Goal: Task Accomplishment & Management: Complete application form

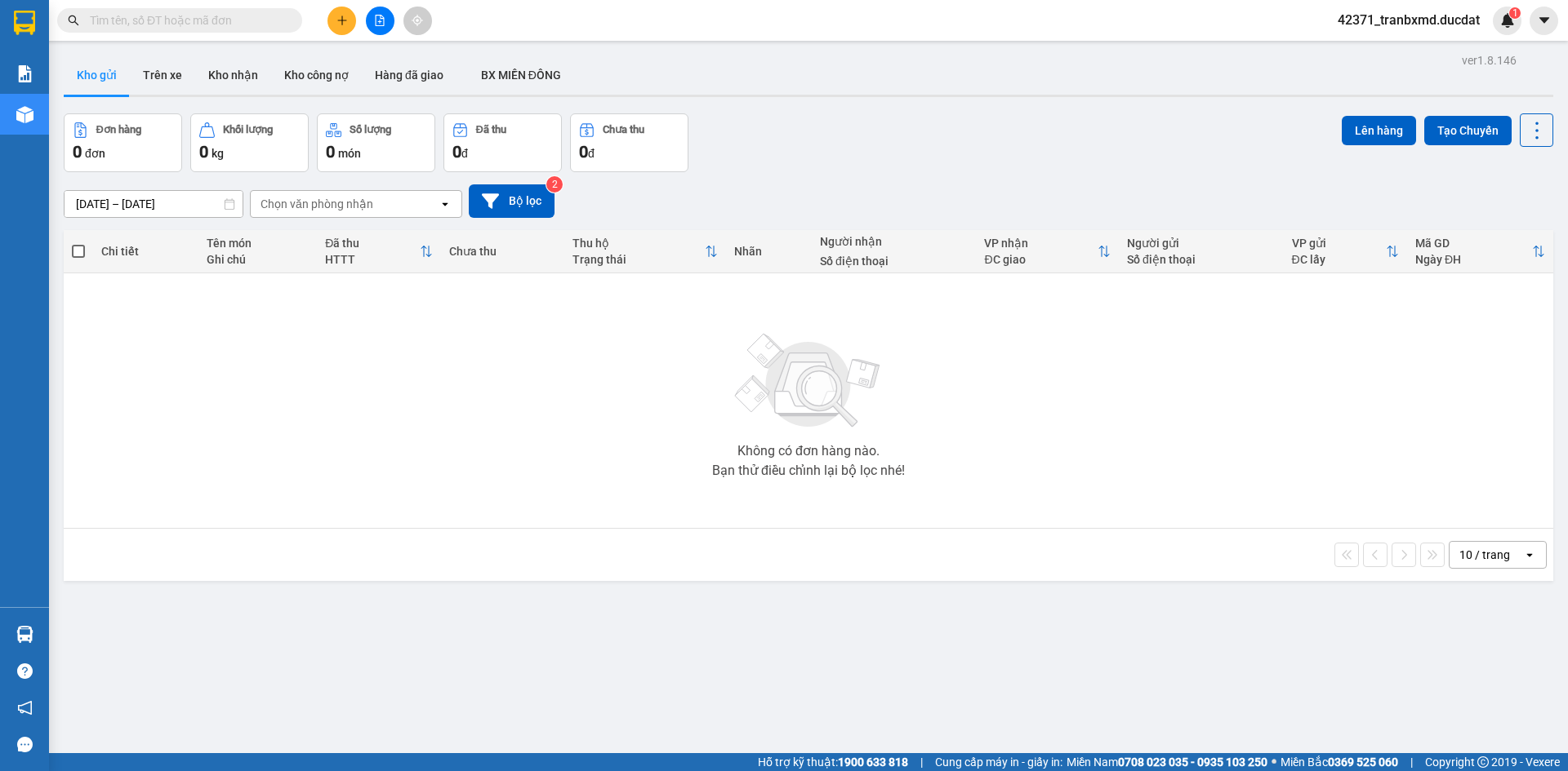
click at [343, 30] on button at bounding box center [341, 21] width 29 height 29
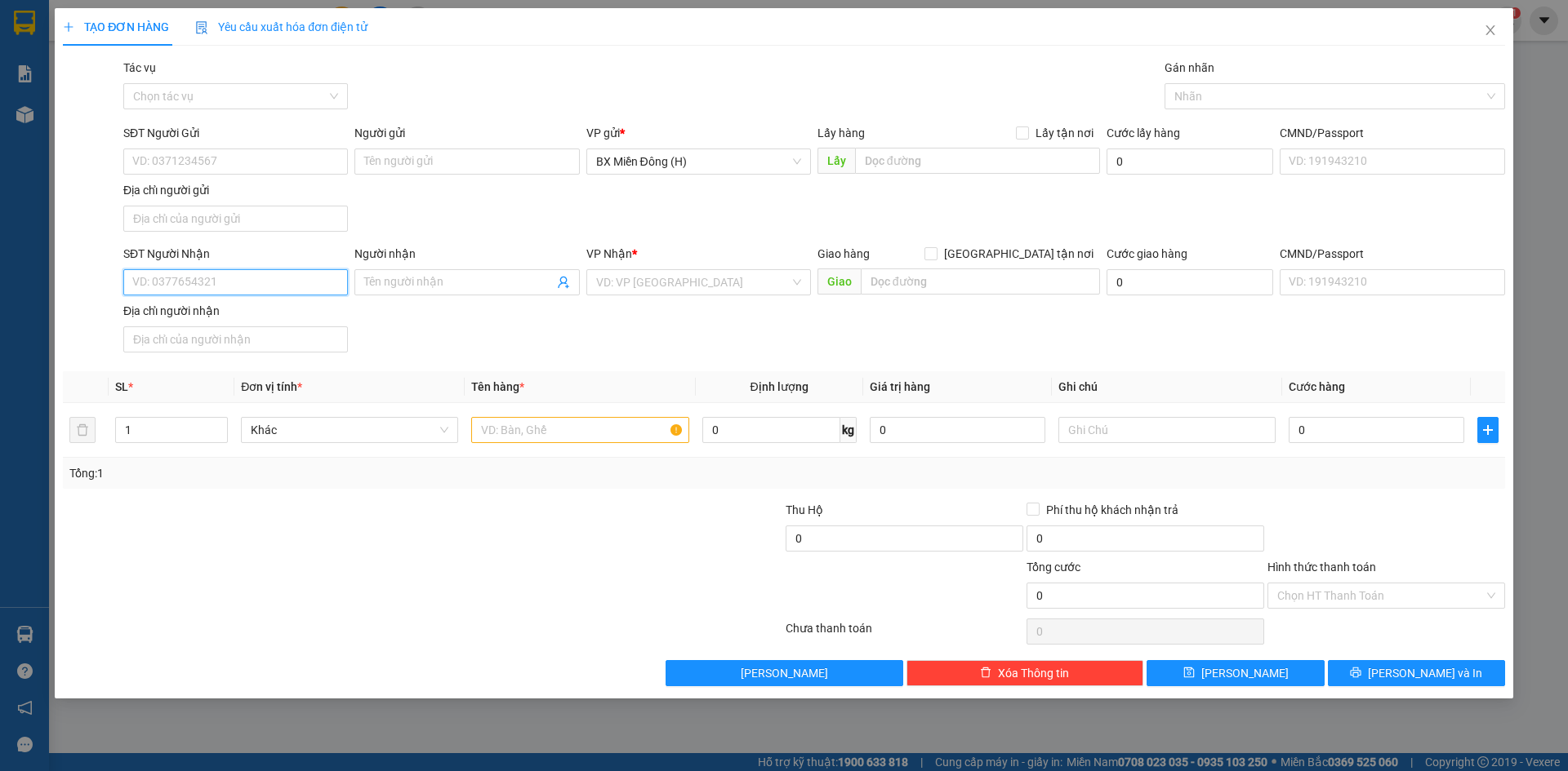
click at [277, 284] on input "SĐT Người Nhận" at bounding box center [235, 282] width 224 height 26
type input "0938105710"
click at [677, 286] on input "search" at bounding box center [693, 282] width 193 height 24
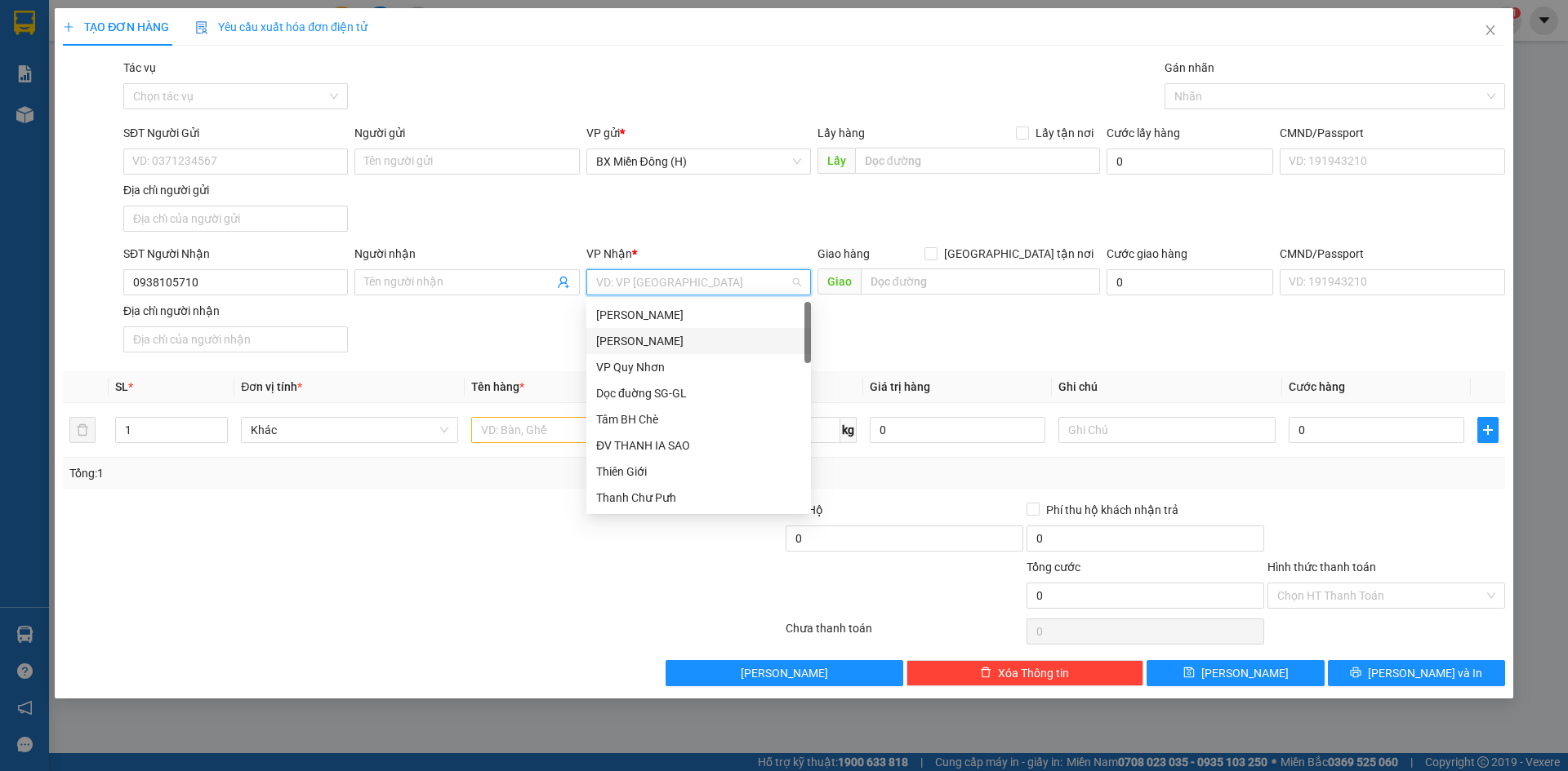
click at [674, 328] on div "[PERSON_NAME]" at bounding box center [697, 340] width 224 height 26
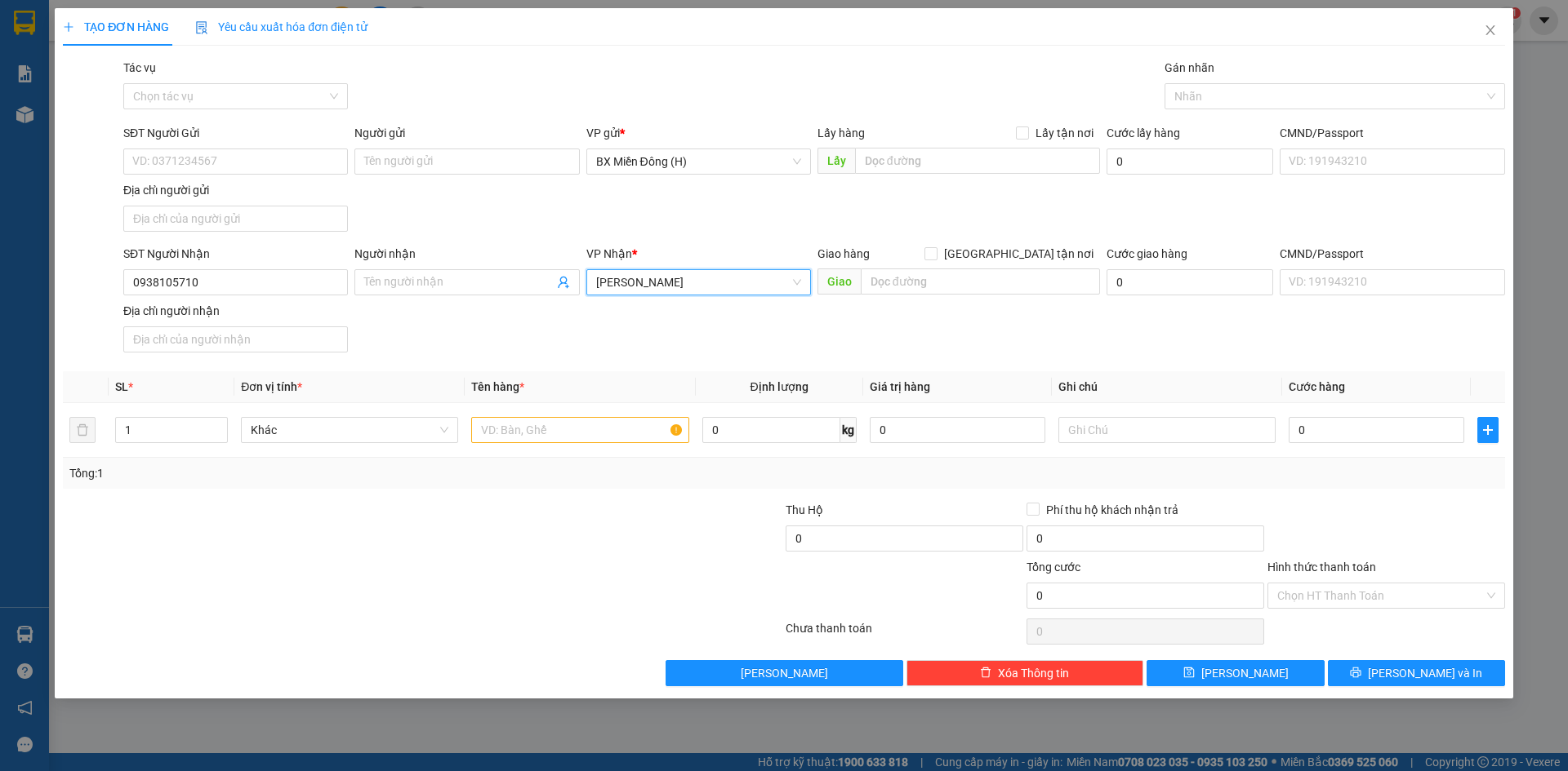
click at [670, 284] on span "[PERSON_NAME]" at bounding box center [698, 282] width 205 height 24
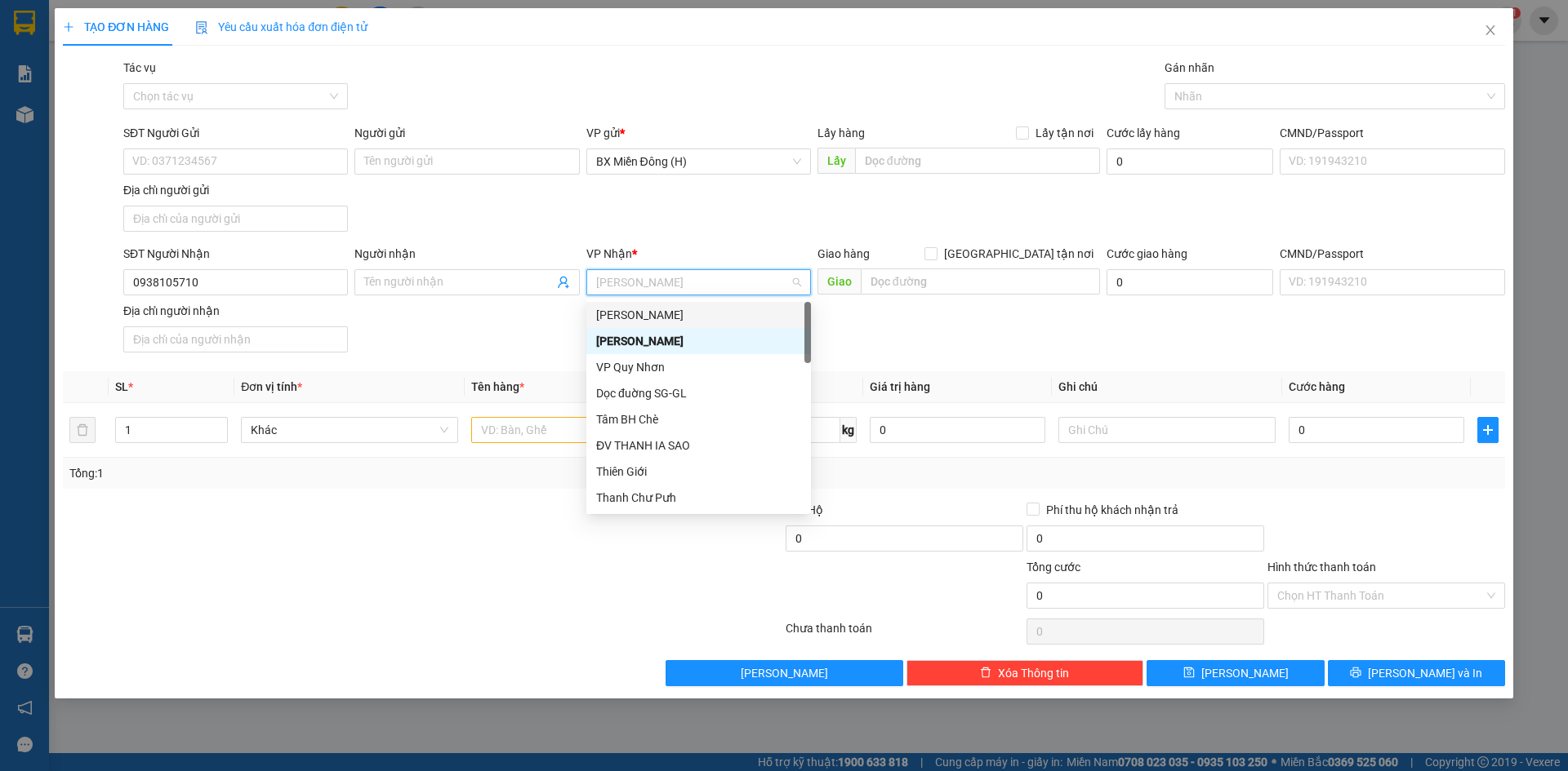
click at [672, 309] on div "[PERSON_NAME]" at bounding box center [698, 314] width 205 height 18
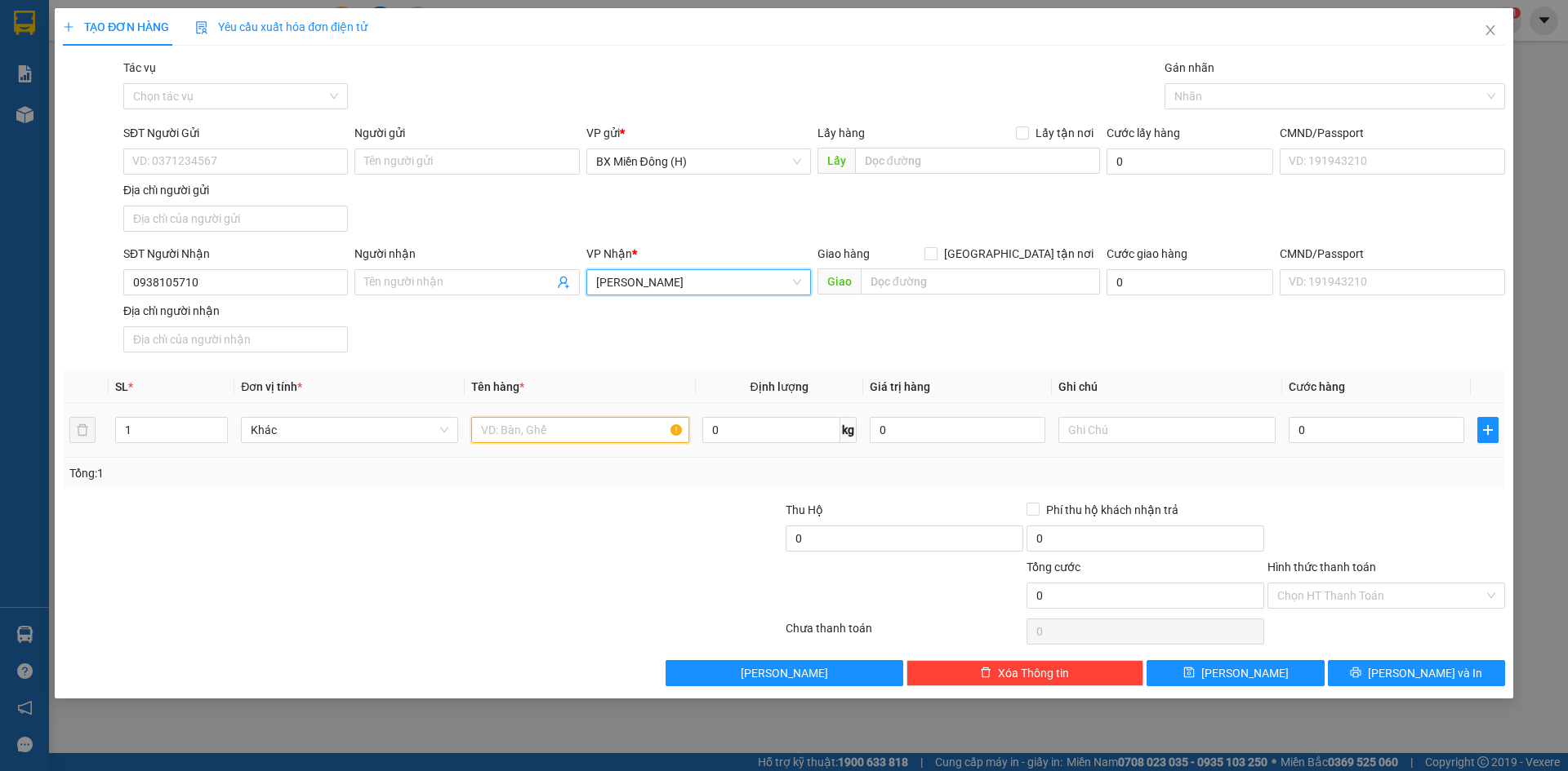
click at [601, 429] on input "text" at bounding box center [580, 430] width 217 height 26
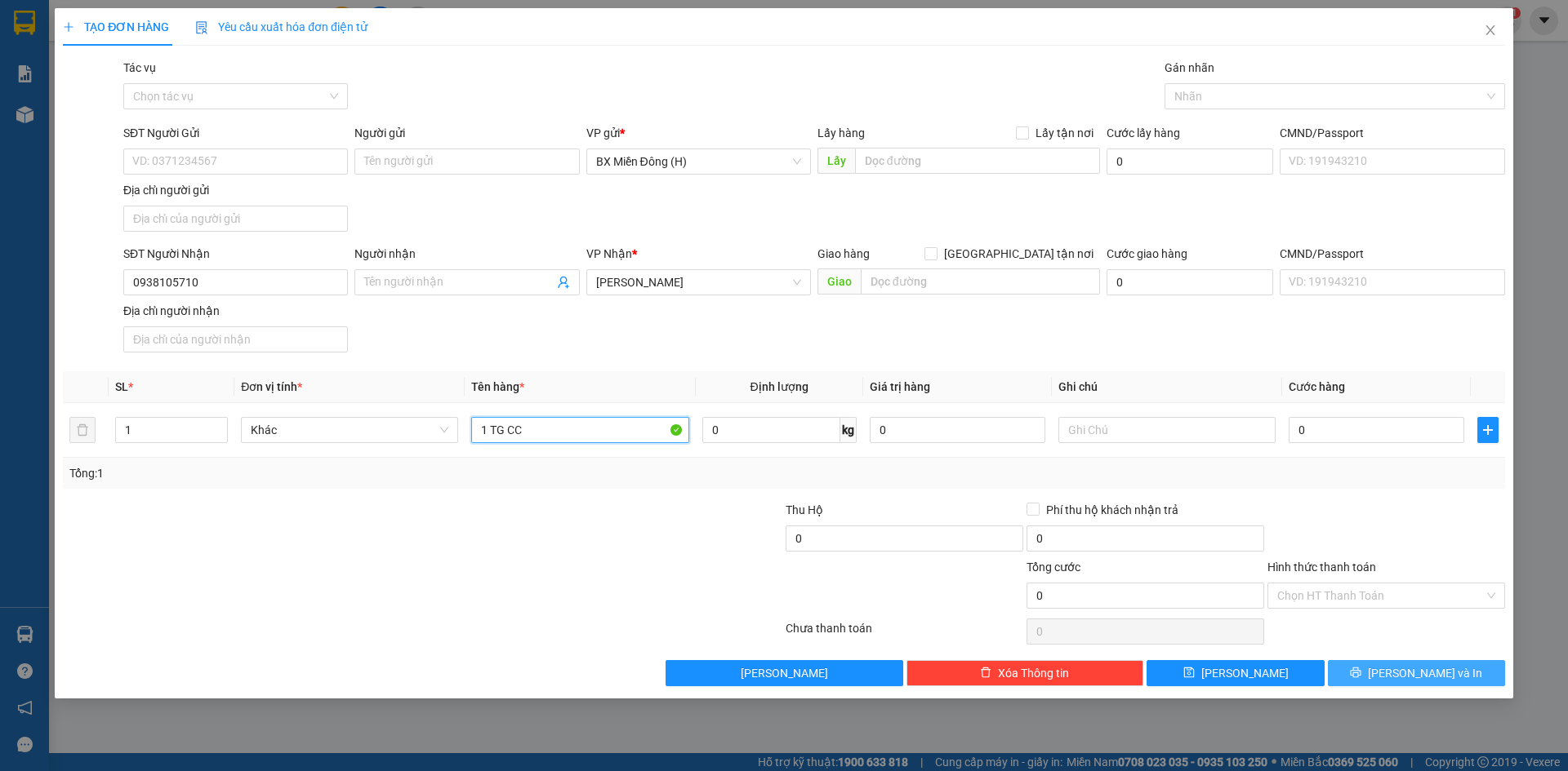
type input "1 TG CC"
click at [1444, 667] on span "[PERSON_NAME] và In" at bounding box center [1425, 673] width 114 height 18
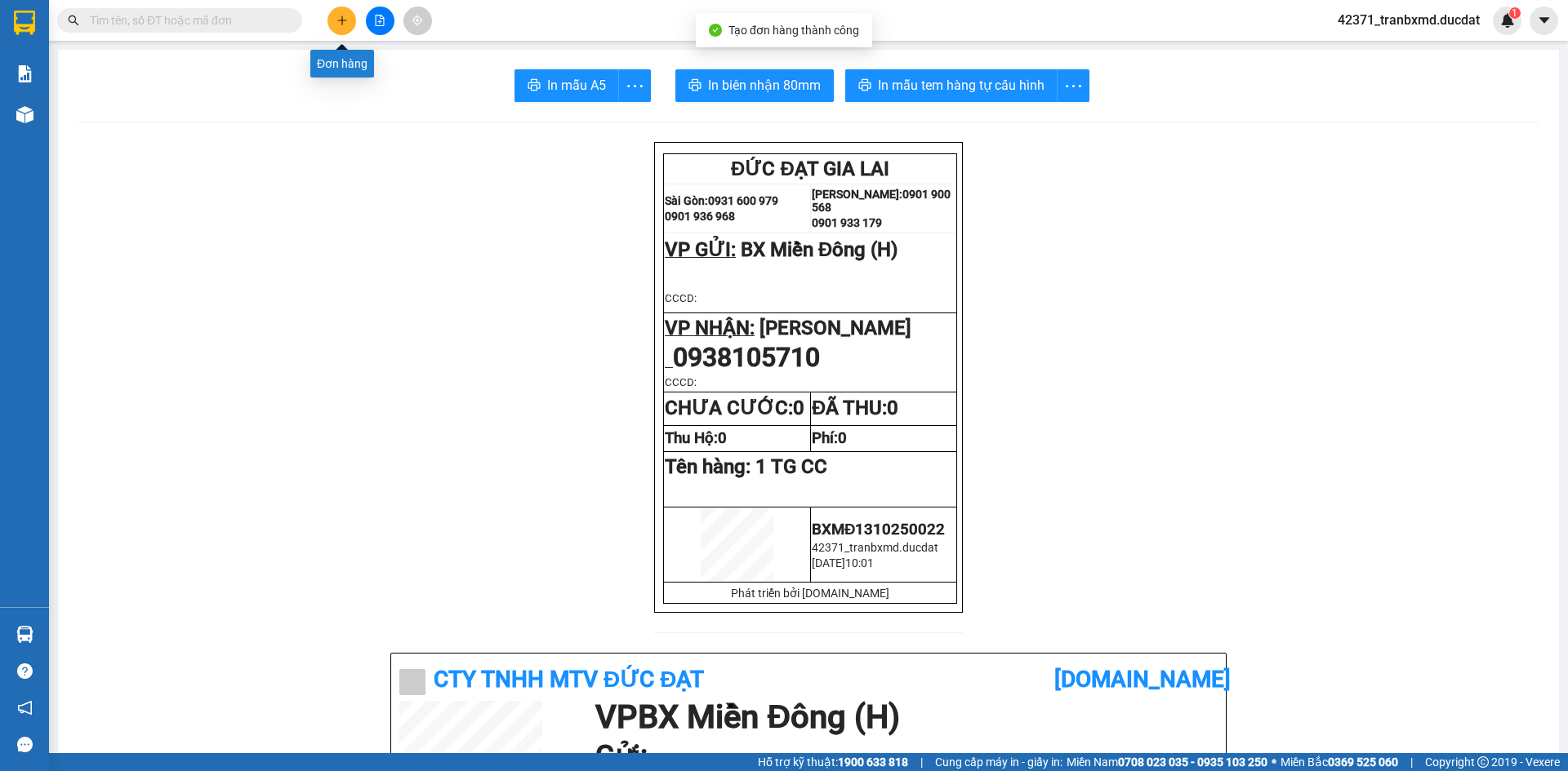
click at [340, 19] on icon "plus" at bounding box center [342, 20] width 12 height 12
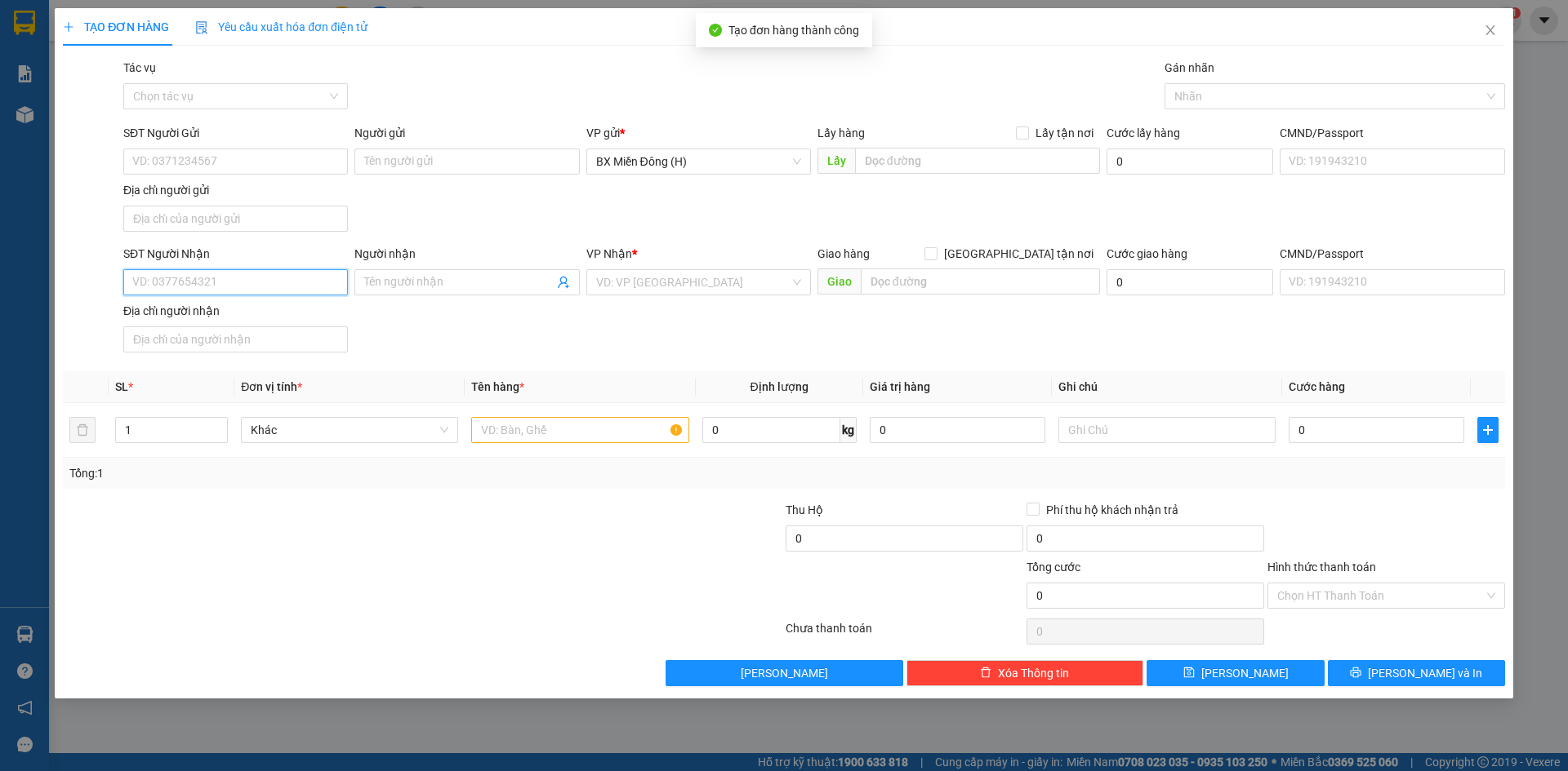
click at [256, 279] on input "SĐT Người Nhận" at bounding box center [235, 282] width 224 height 26
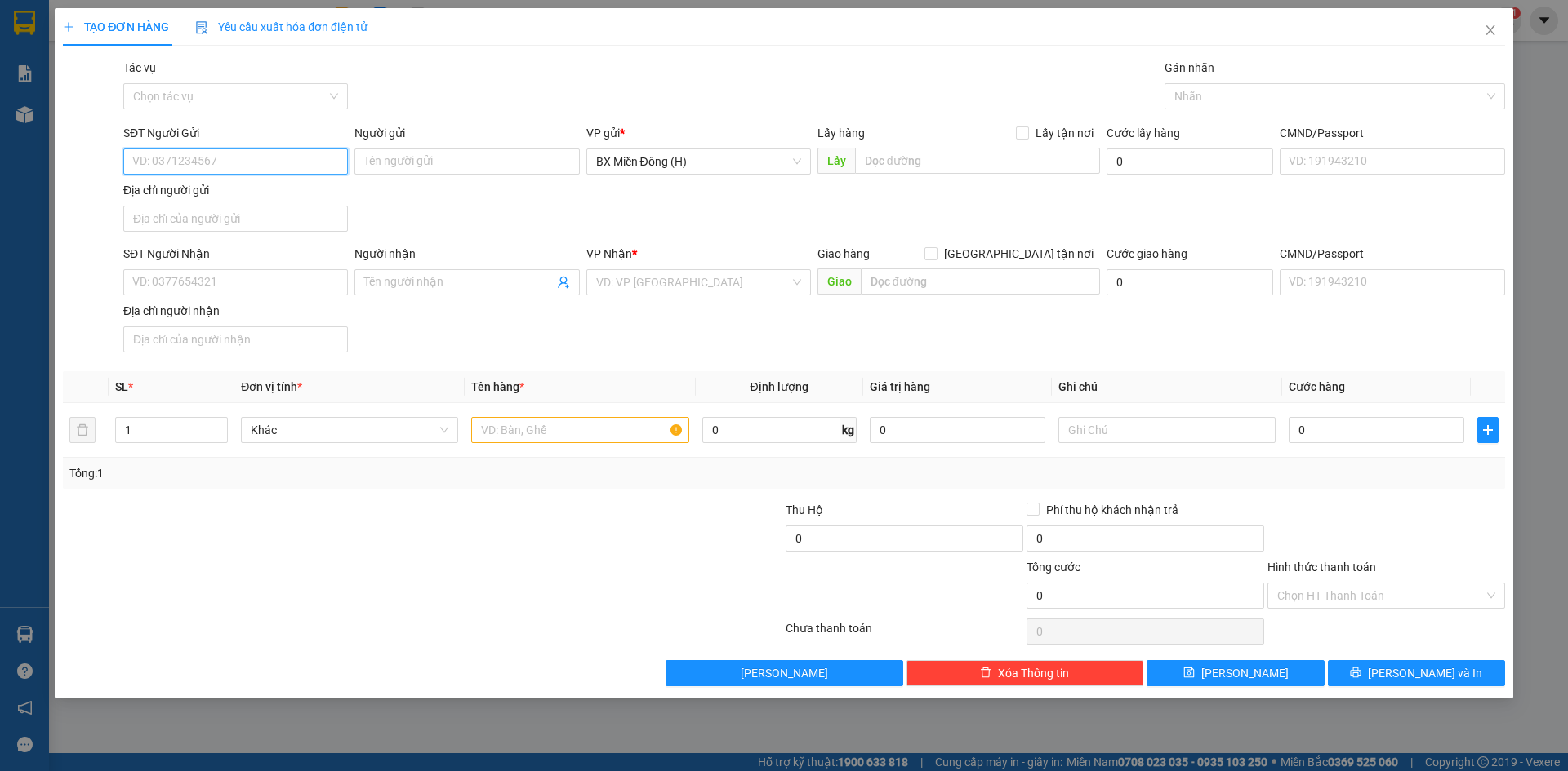
click at [240, 154] on input "SĐT Người Gửi" at bounding box center [235, 161] width 224 height 26
type input "0706676752"
click at [187, 276] on input "SĐT Người Nhận" at bounding box center [235, 282] width 224 height 26
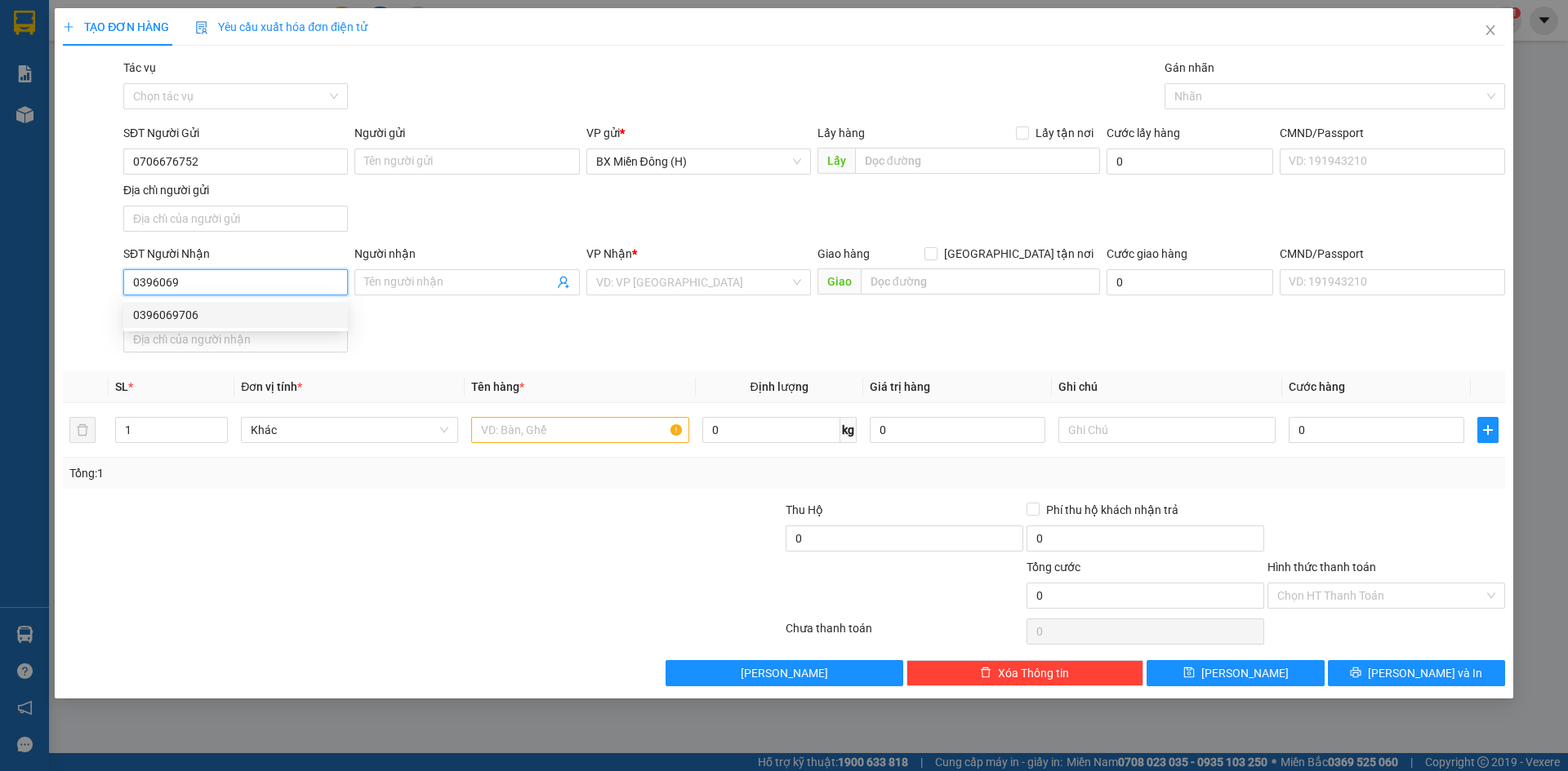
click at [184, 305] on div "0396069706" at bounding box center [235, 314] width 224 height 26
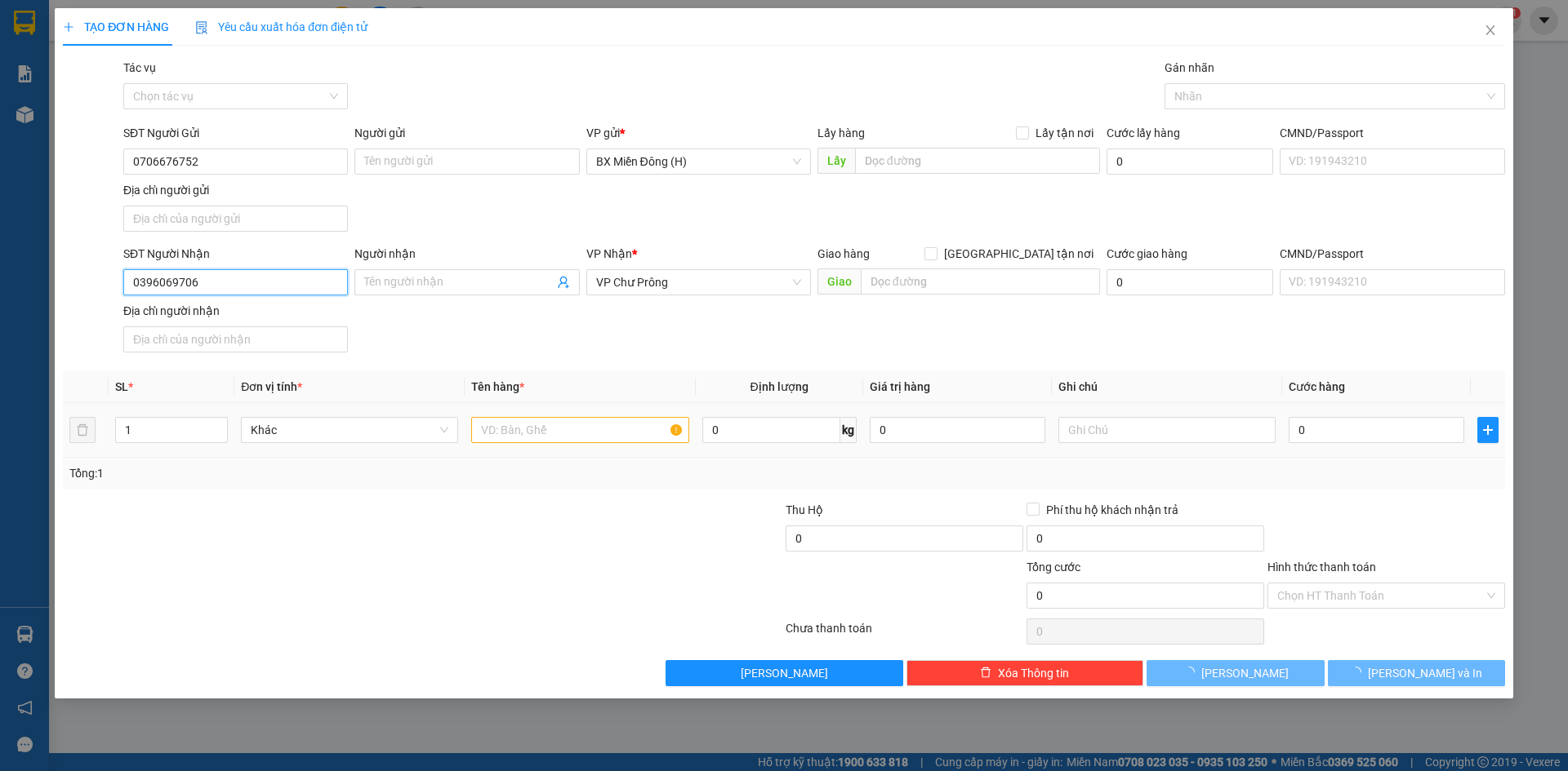
type input "0396069706"
click at [513, 439] on input "text" at bounding box center [580, 430] width 217 height 26
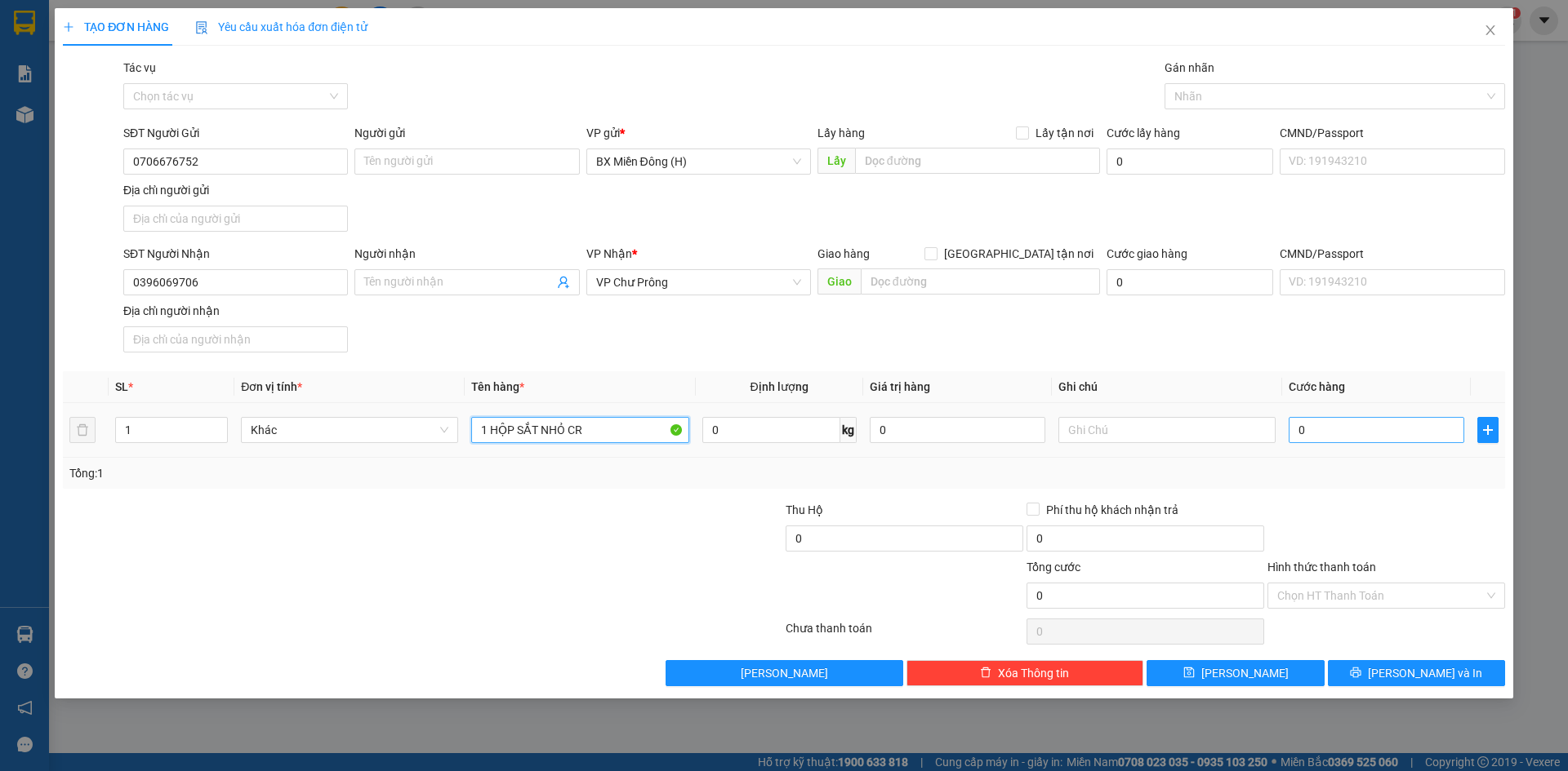
type input "1 HỘP SẮT NHỎ CR"
click at [1328, 432] on input "0" at bounding box center [1376, 430] width 175 height 26
type input "003"
type input "3"
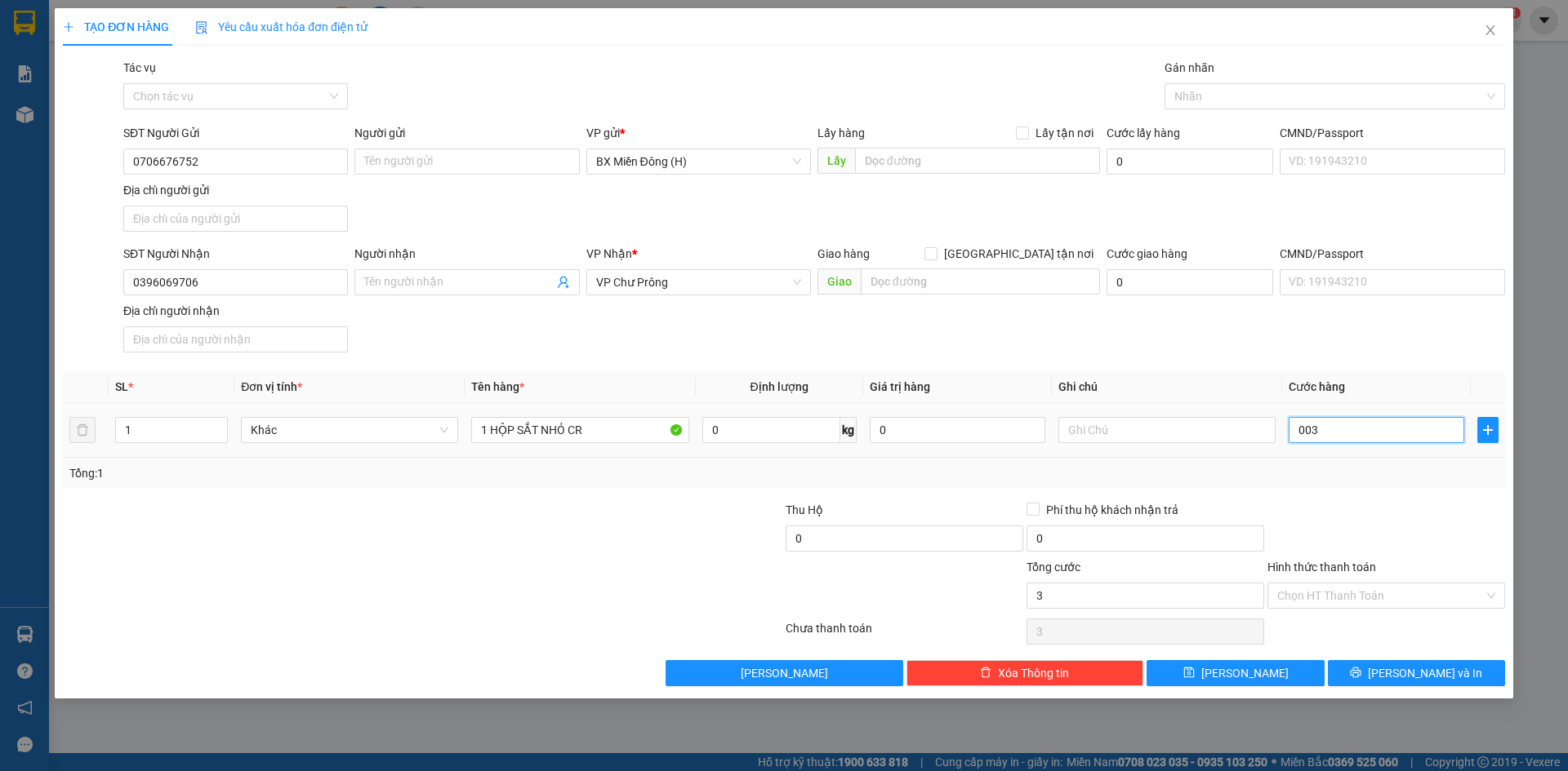
type input "0.030"
type input "30"
type input "30.000"
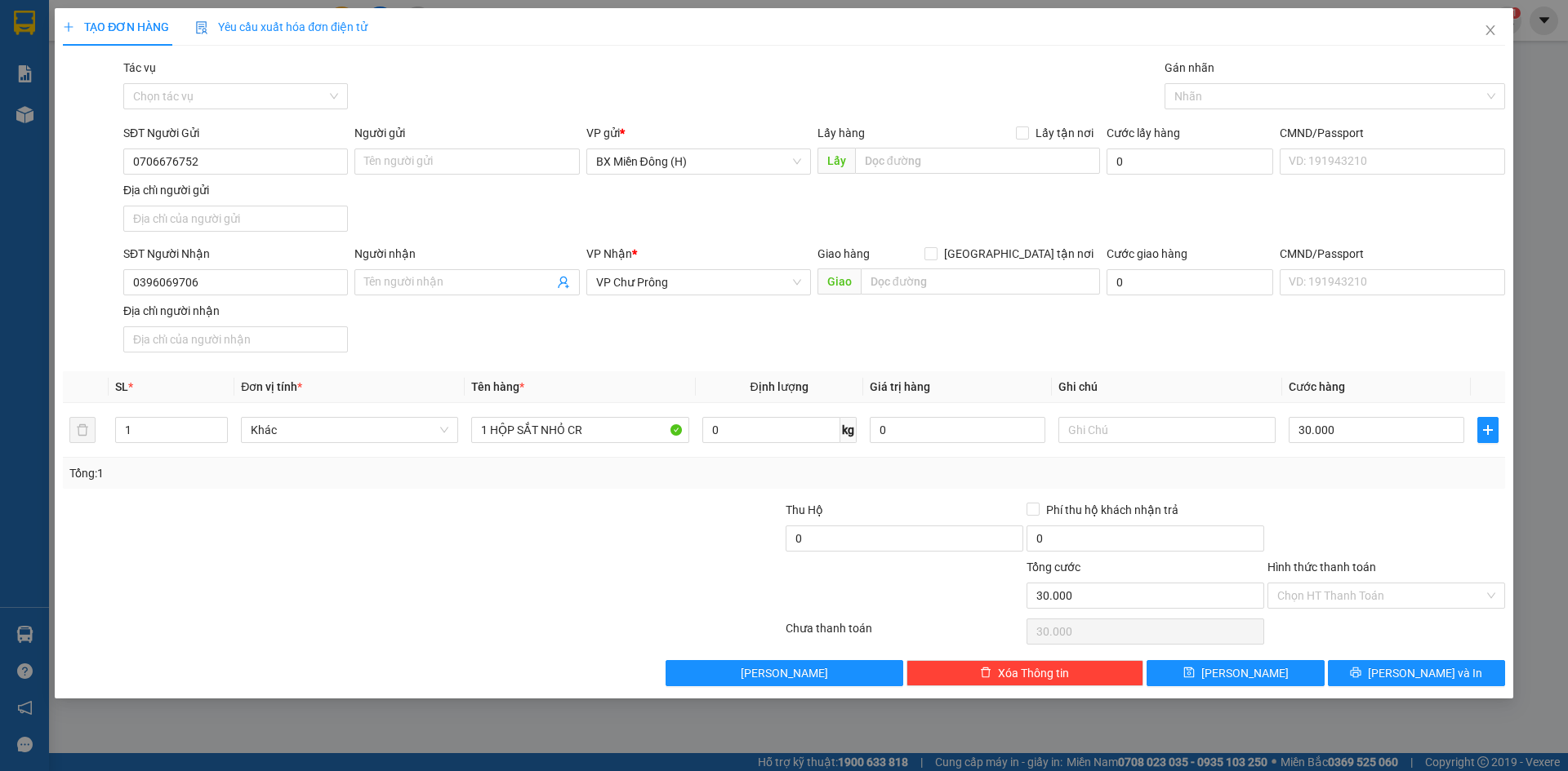
click at [1331, 493] on div "Transit Pickup Surcharge Ids Transit Deliver Surcharge Ids Transit Deliver Surc…" at bounding box center [783, 372] width 1442 height 628
click at [1337, 606] on input "Hình thức thanh toán" at bounding box center [1380, 595] width 207 height 24
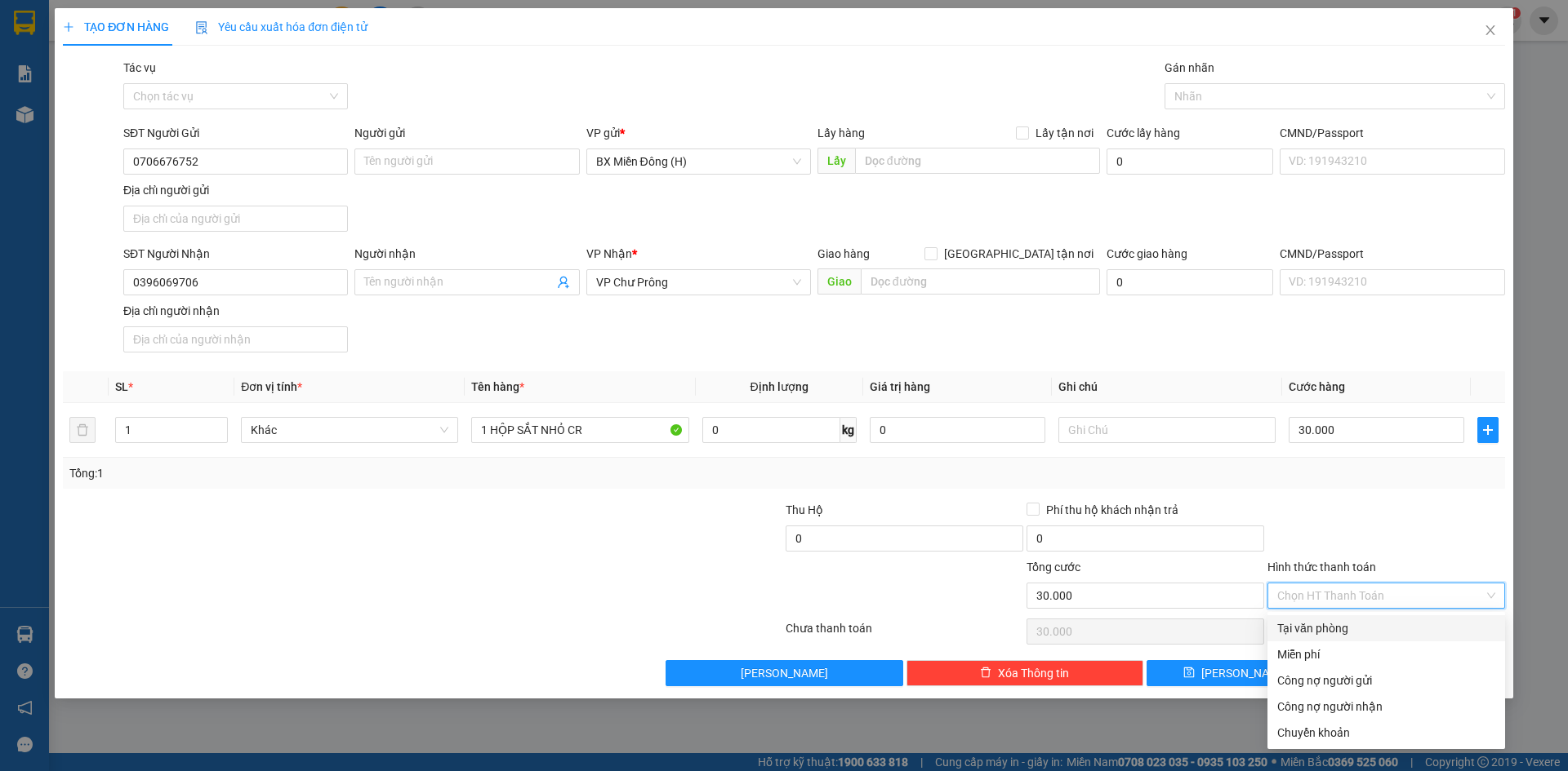
click at [1326, 620] on div "Tại văn phòng" at bounding box center [1386, 628] width 218 height 18
type input "0"
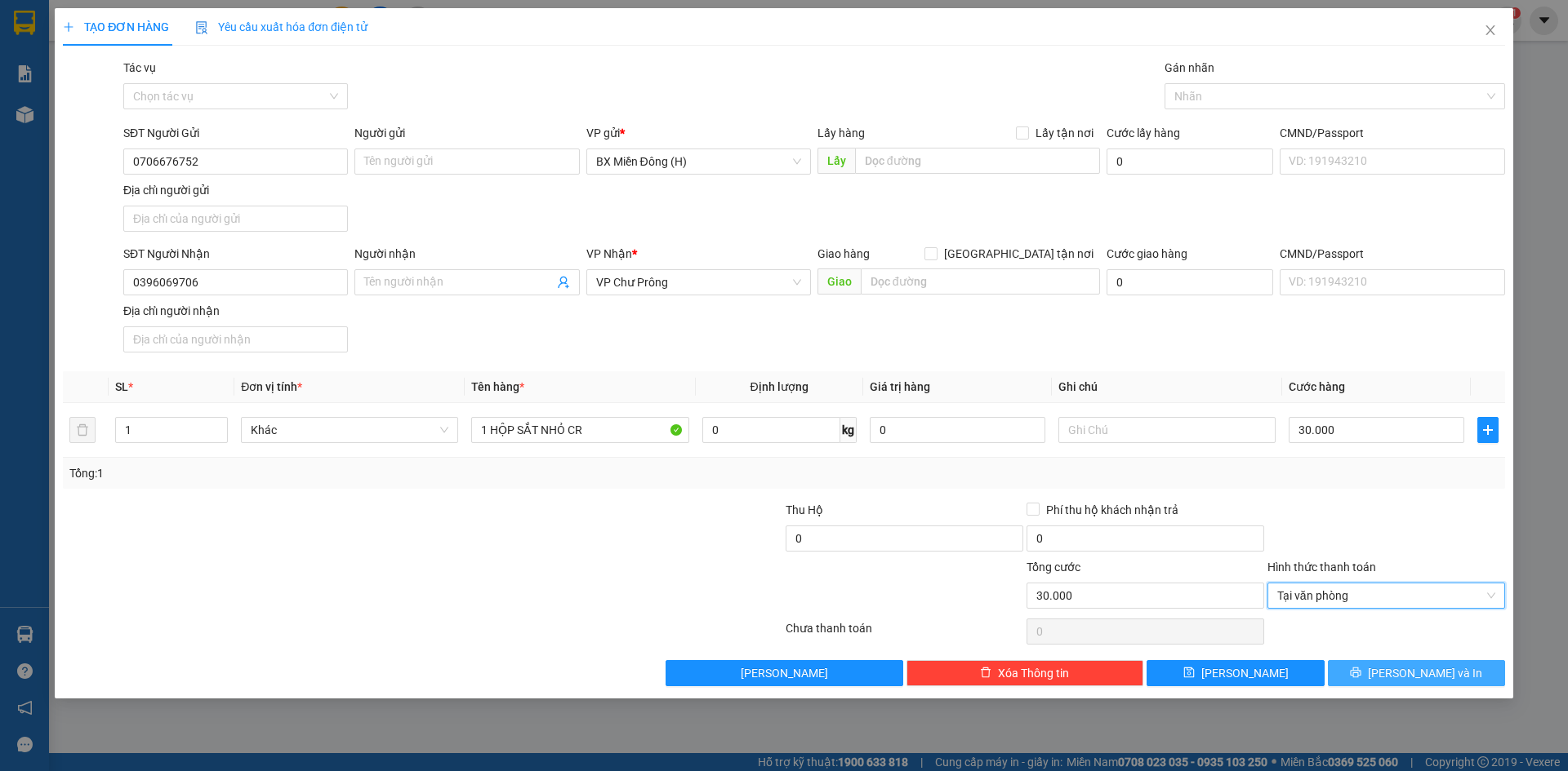
click at [1365, 678] on button "[PERSON_NAME] và In" at bounding box center [1416, 673] width 177 height 26
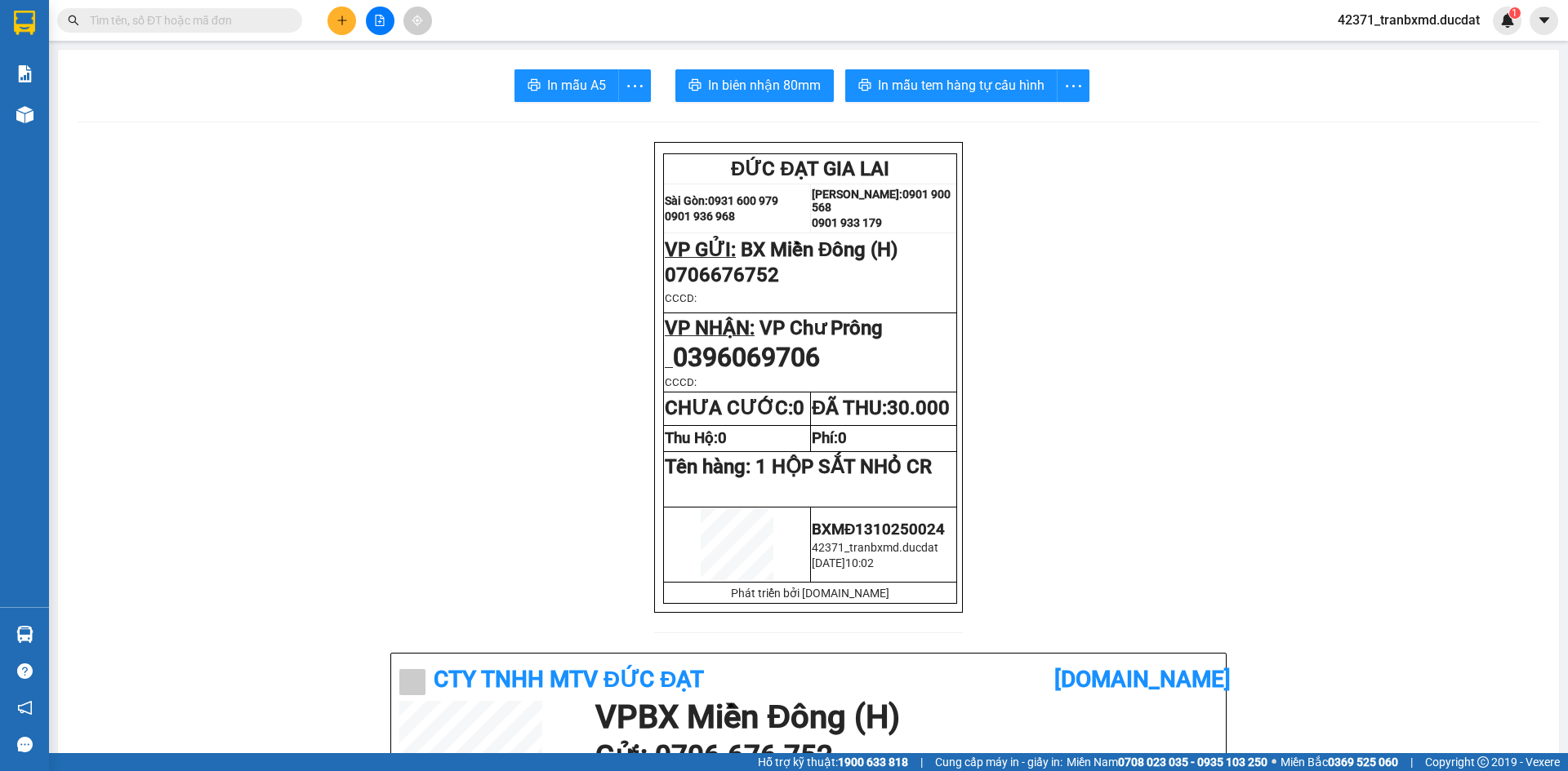
click at [341, 28] on button at bounding box center [341, 21] width 29 height 29
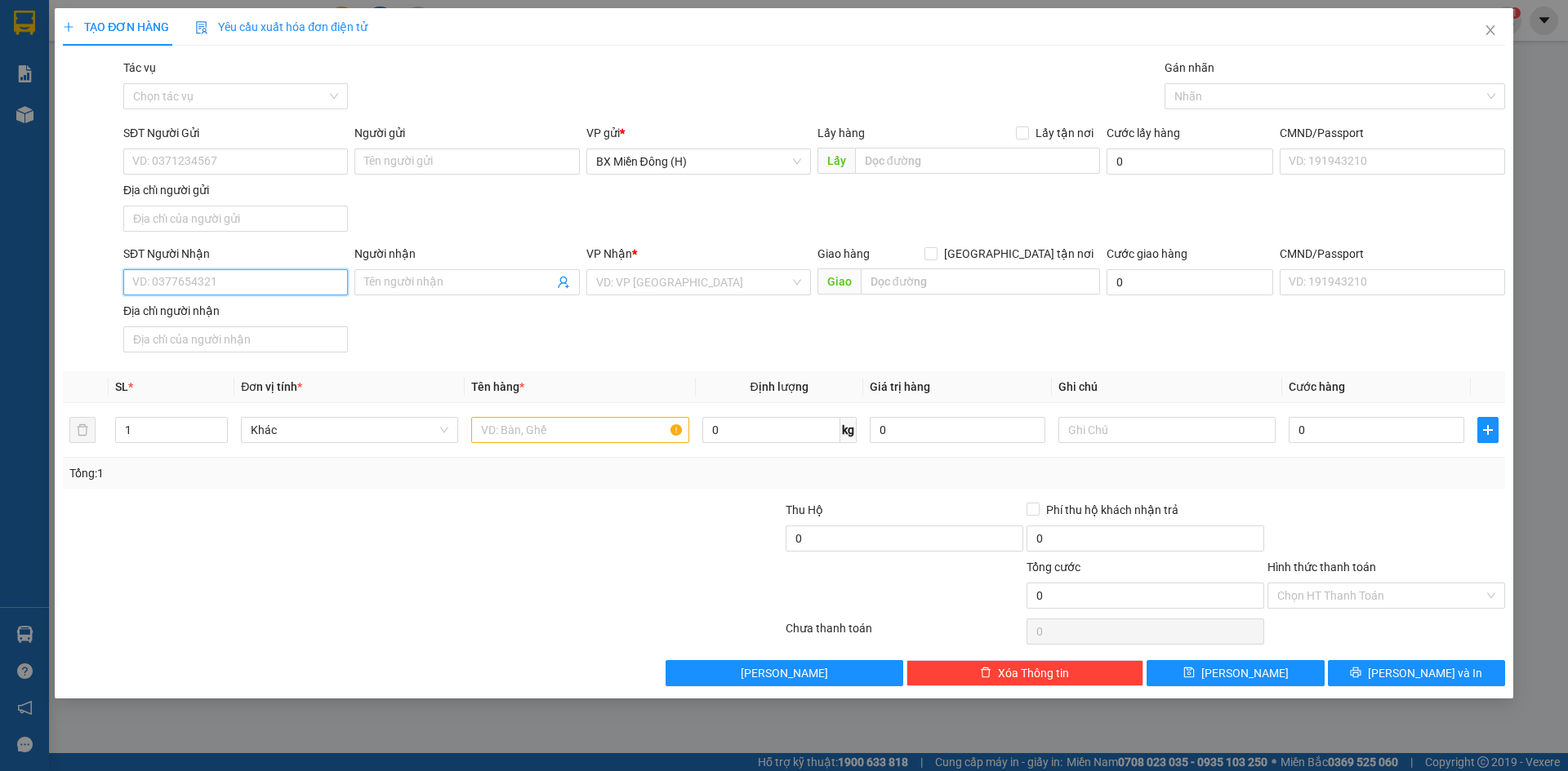
click at [282, 294] on input "SĐT Người Nhận" at bounding box center [235, 282] width 224 height 26
click at [278, 310] on div "0938303353 - KHOA TRỨNG" at bounding box center [235, 314] width 205 height 18
type input "0938303353"
type input "KHOA TRỨNG"
type input "0938303353"
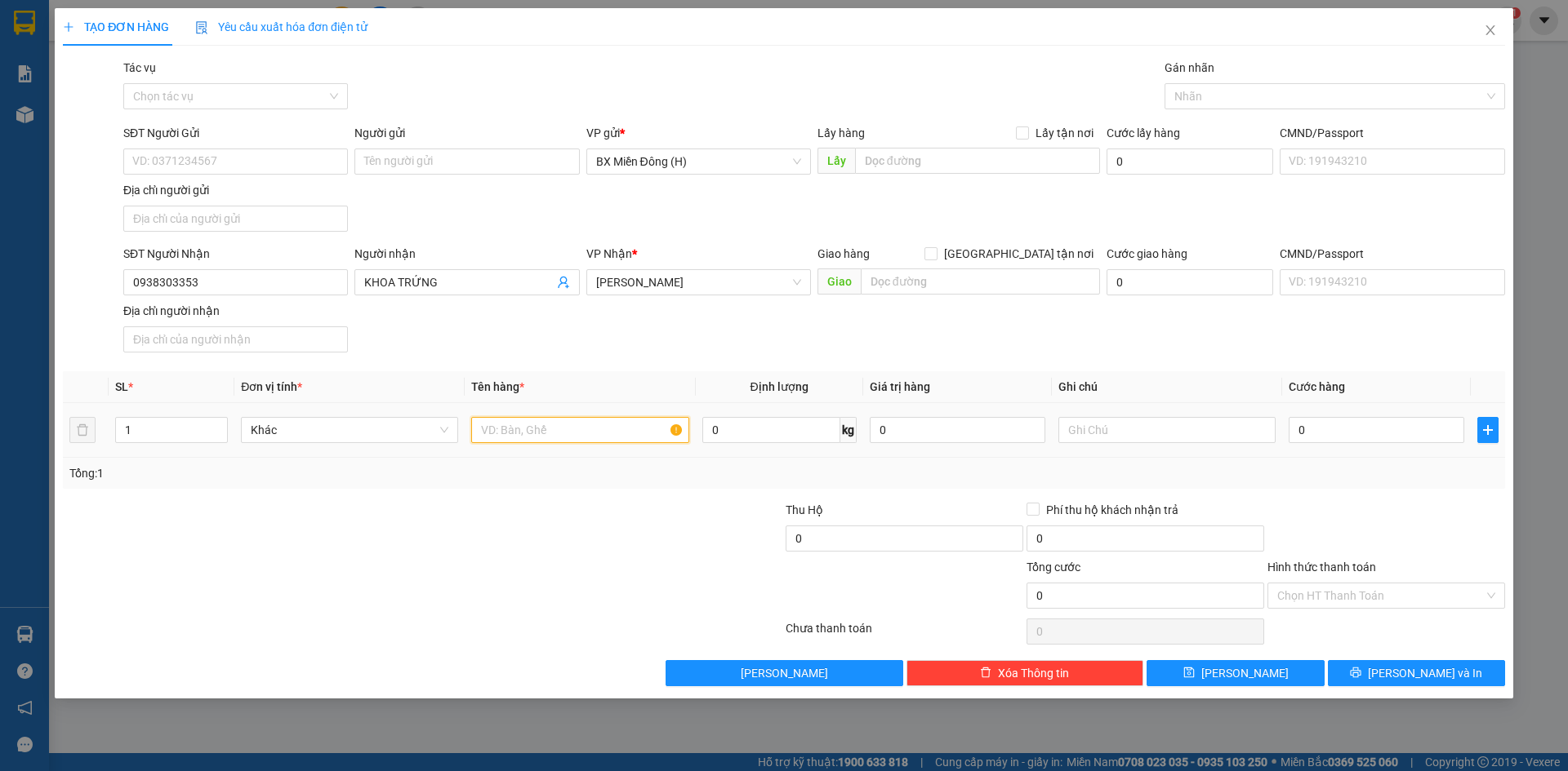
click at [572, 417] on input "text" at bounding box center [580, 430] width 217 height 26
type input "14 XỐP CC"
click at [1343, 671] on button "[PERSON_NAME] và In" at bounding box center [1416, 673] width 177 height 26
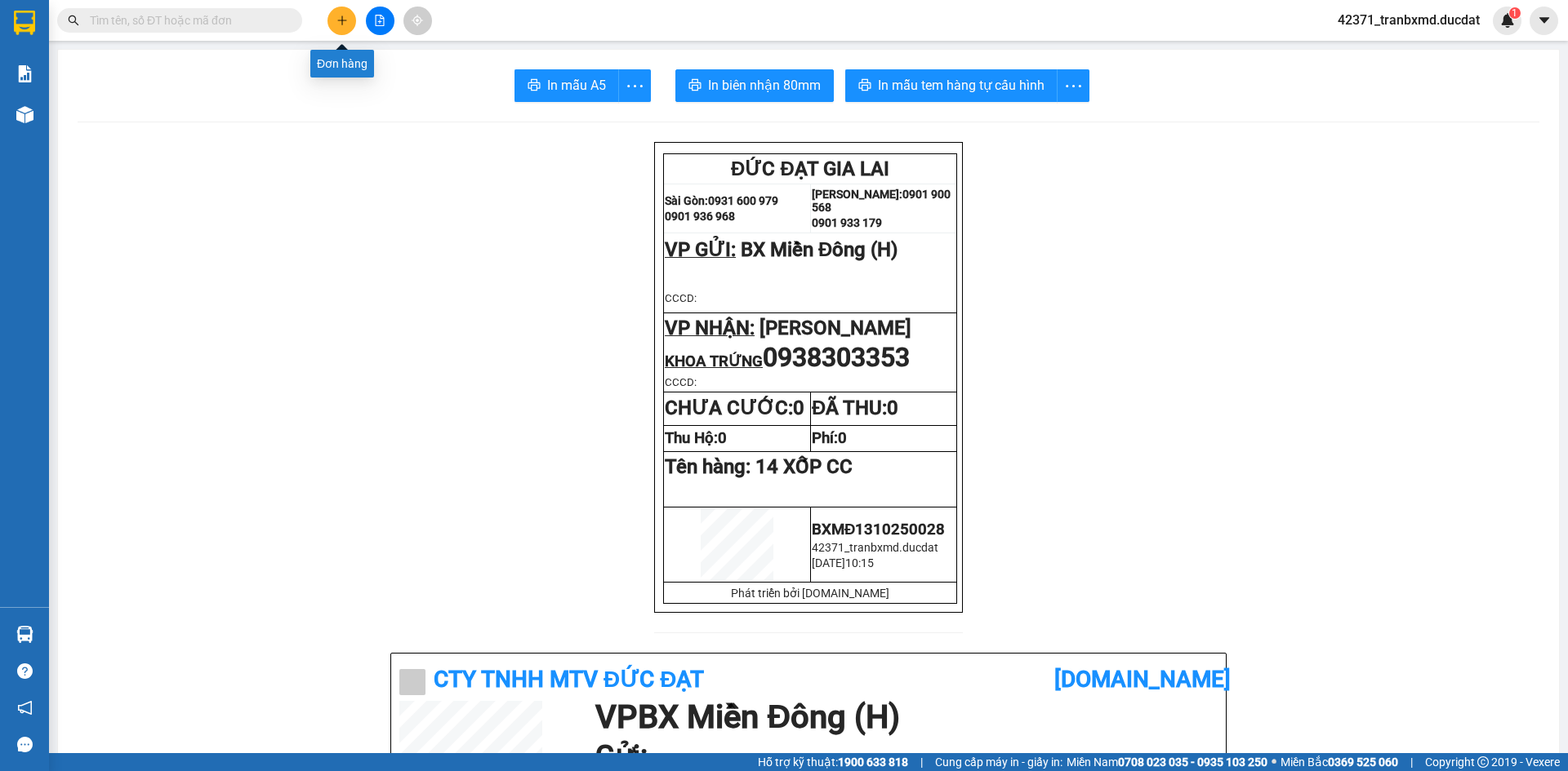
click at [346, 26] on button at bounding box center [341, 21] width 29 height 29
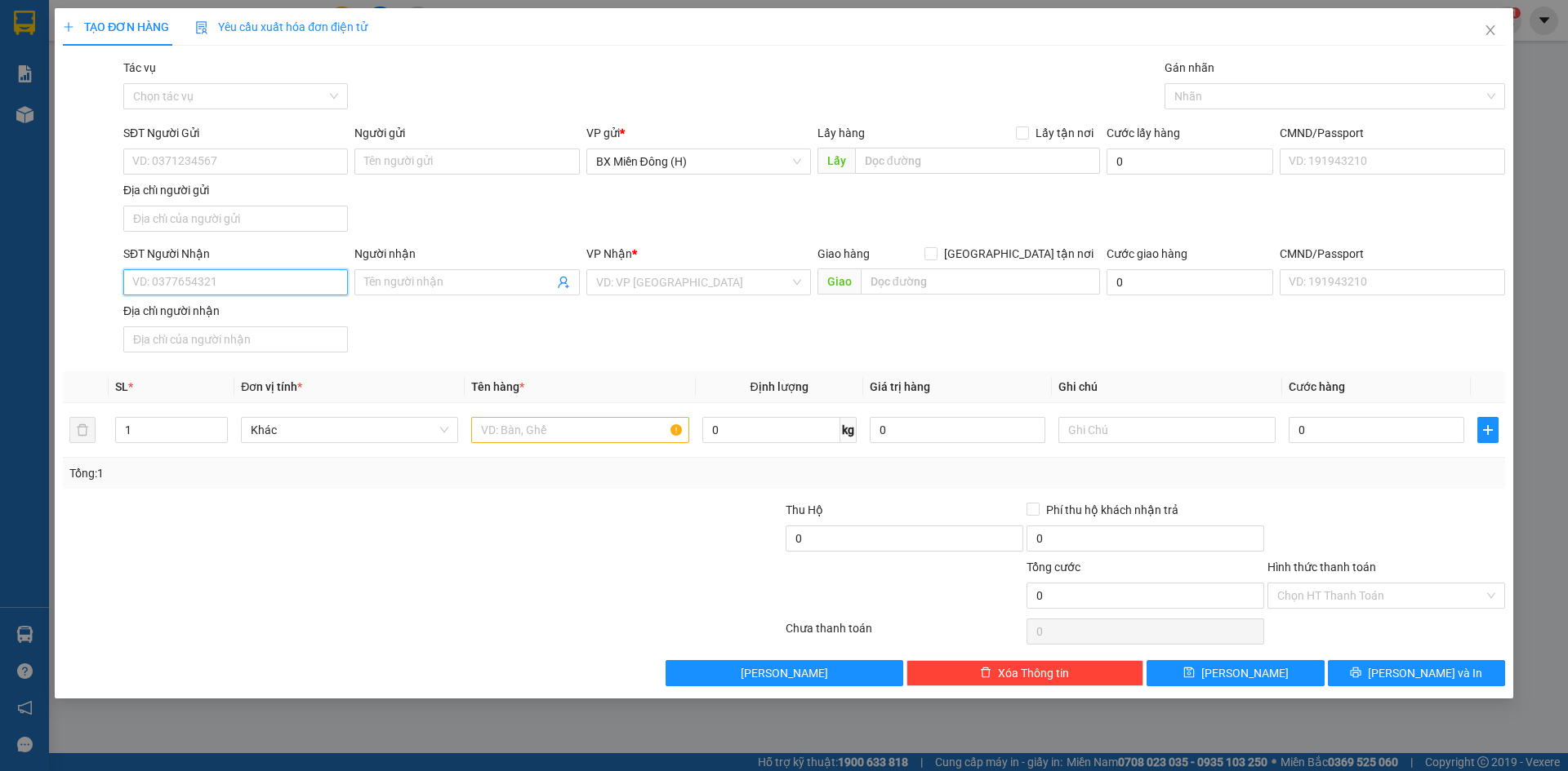
click at [262, 284] on input "SĐT Người Nhận" at bounding box center [235, 282] width 224 height 26
click at [234, 312] on div "0339213921 - A CA" at bounding box center [235, 314] width 205 height 18
type input "0339213921"
type input "A CA"
type input "0339213921"
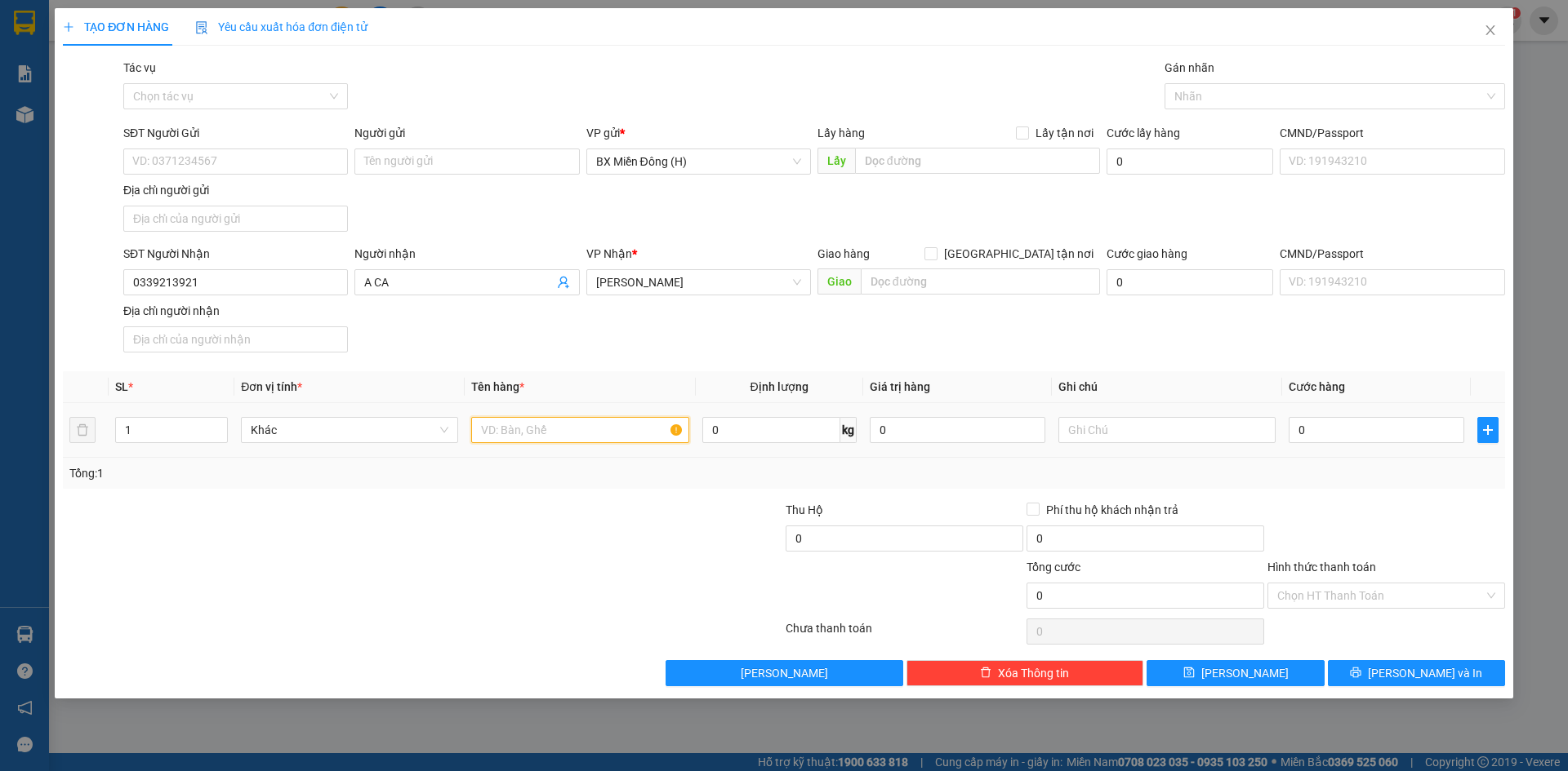
click at [516, 424] on input "text" at bounding box center [580, 430] width 217 height 26
type input "1 TG+ 1 BAO+ 2 THÙNG THIẾC CC"
click at [1429, 676] on span "[PERSON_NAME] và In" at bounding box center [1425, 673] width 114 height 18
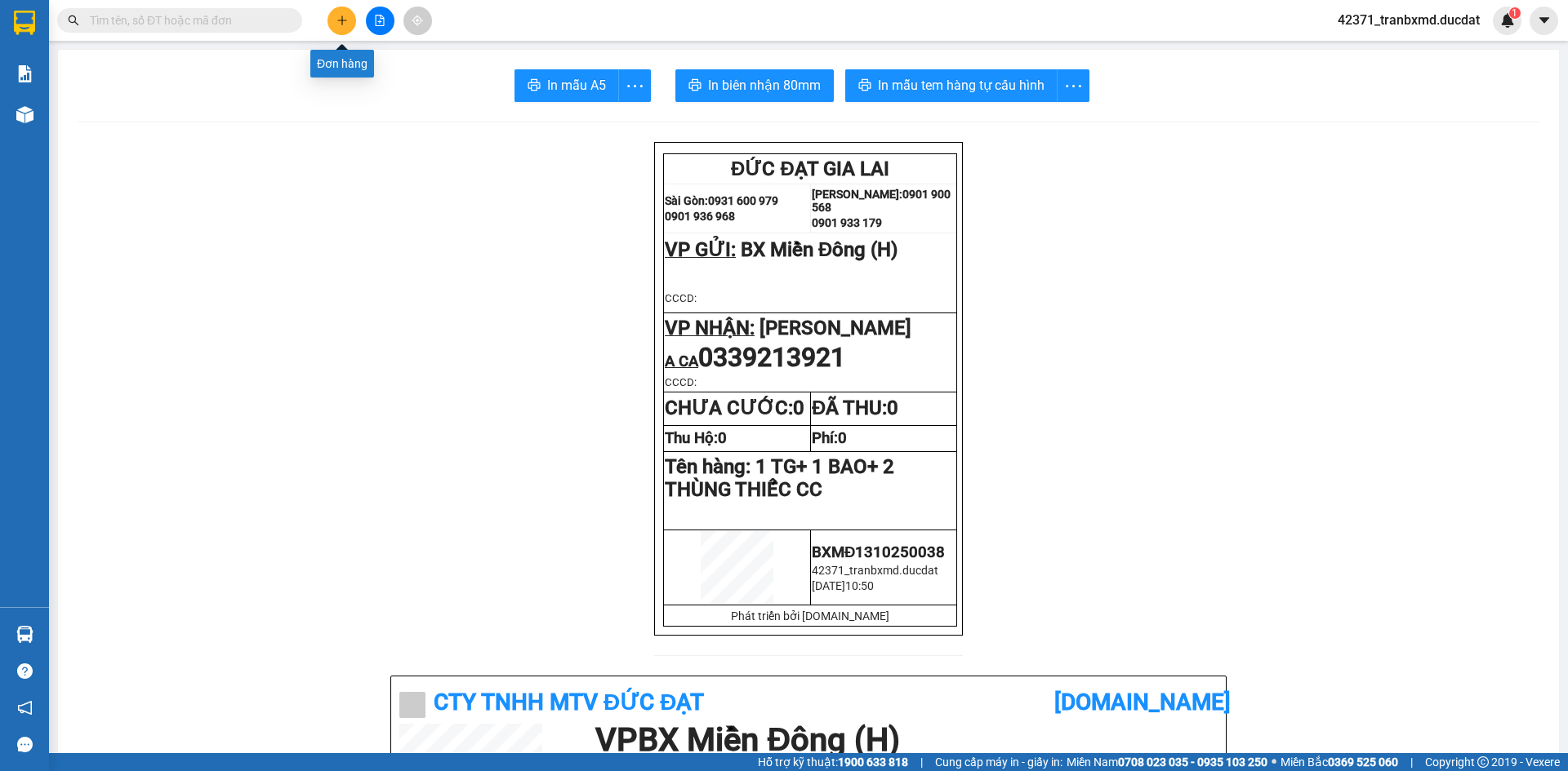
click at [344, 13] on button at bounding box center [341, 21] width 29 height 29
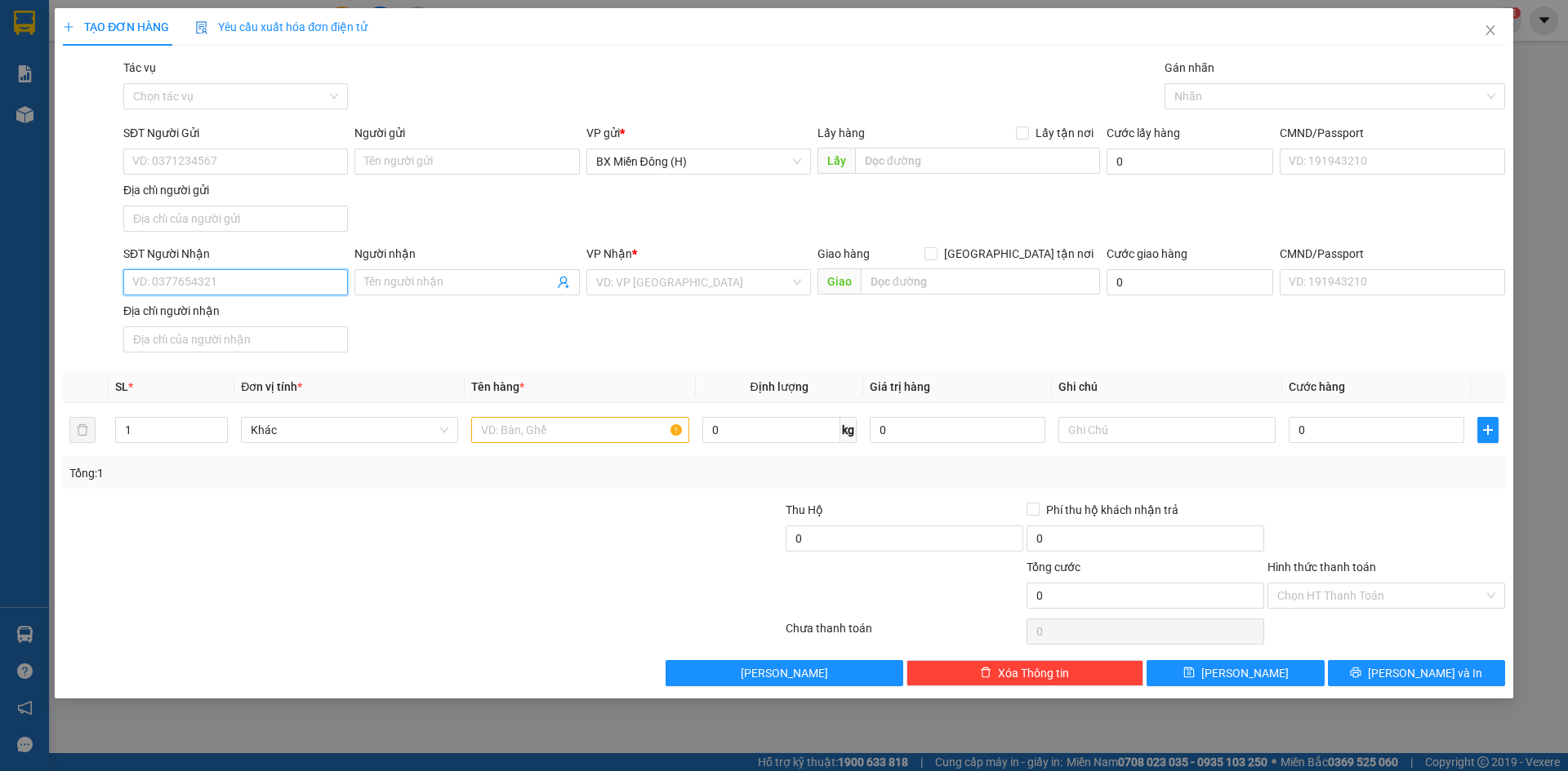
click at [186, 282] on input "SĐT Người Nhận" at bounding box center [235, 282] width 224 height 26
drag, startPoint x: 283, startPoint y: 284, endPoint x: 0, endPoint y: 337, distance: 287.9
click at [0, 337] on div "TẠO ĐƠN HÀNG Yêu cầu xuất hóa đơn điện tử Transit Pickup Surcharge Ids Transit …" at bounding box center [784, 386] width 1568 height 771
type input "0989543479"
drag, startPoint x: 721, startPoint y: 281, endPoint x: 702, endPoint y: 337, distance: 59.1
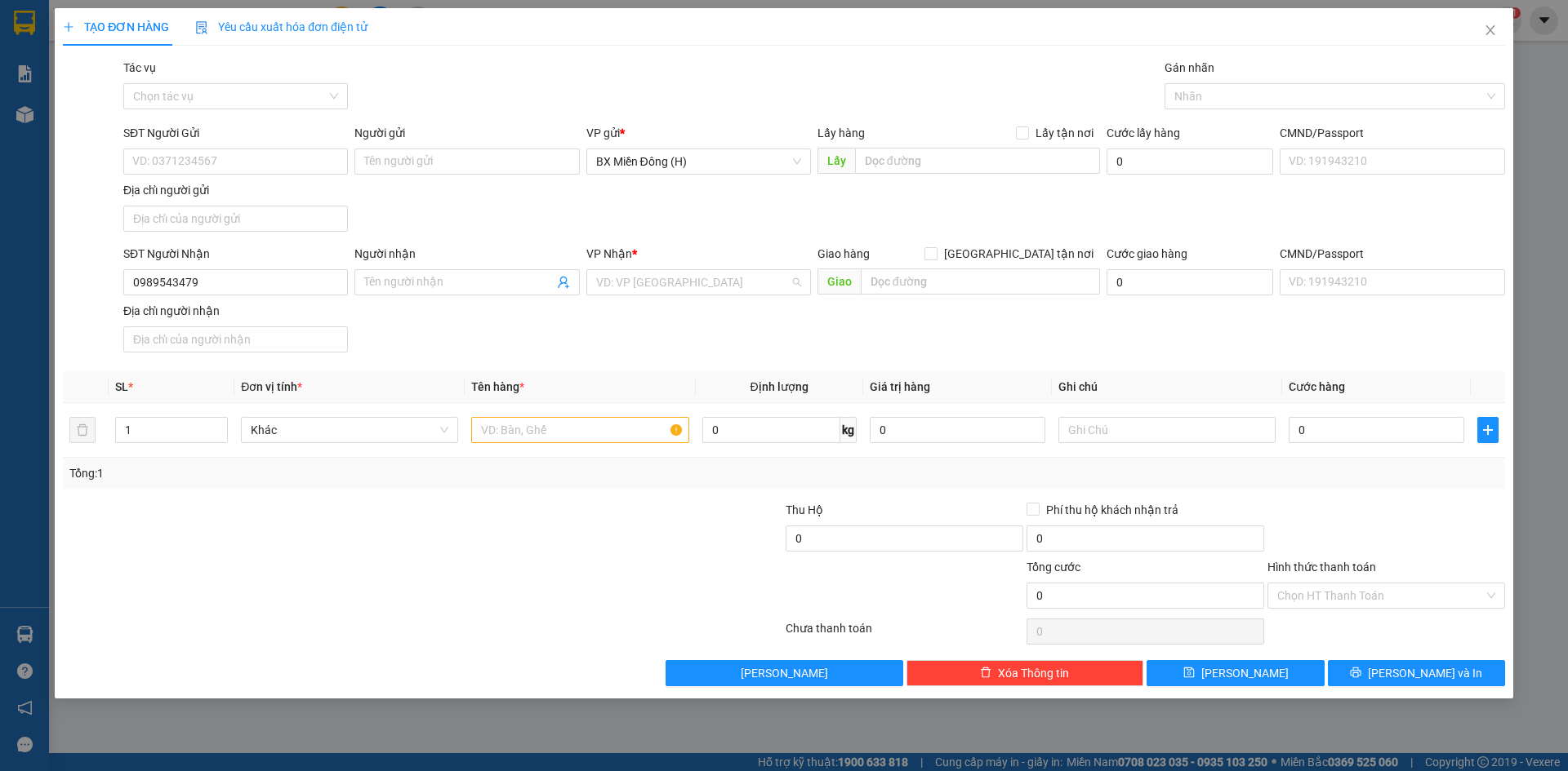
click at [721, 281] on input "search" at bounding box center [693, 282] width 193 height 24
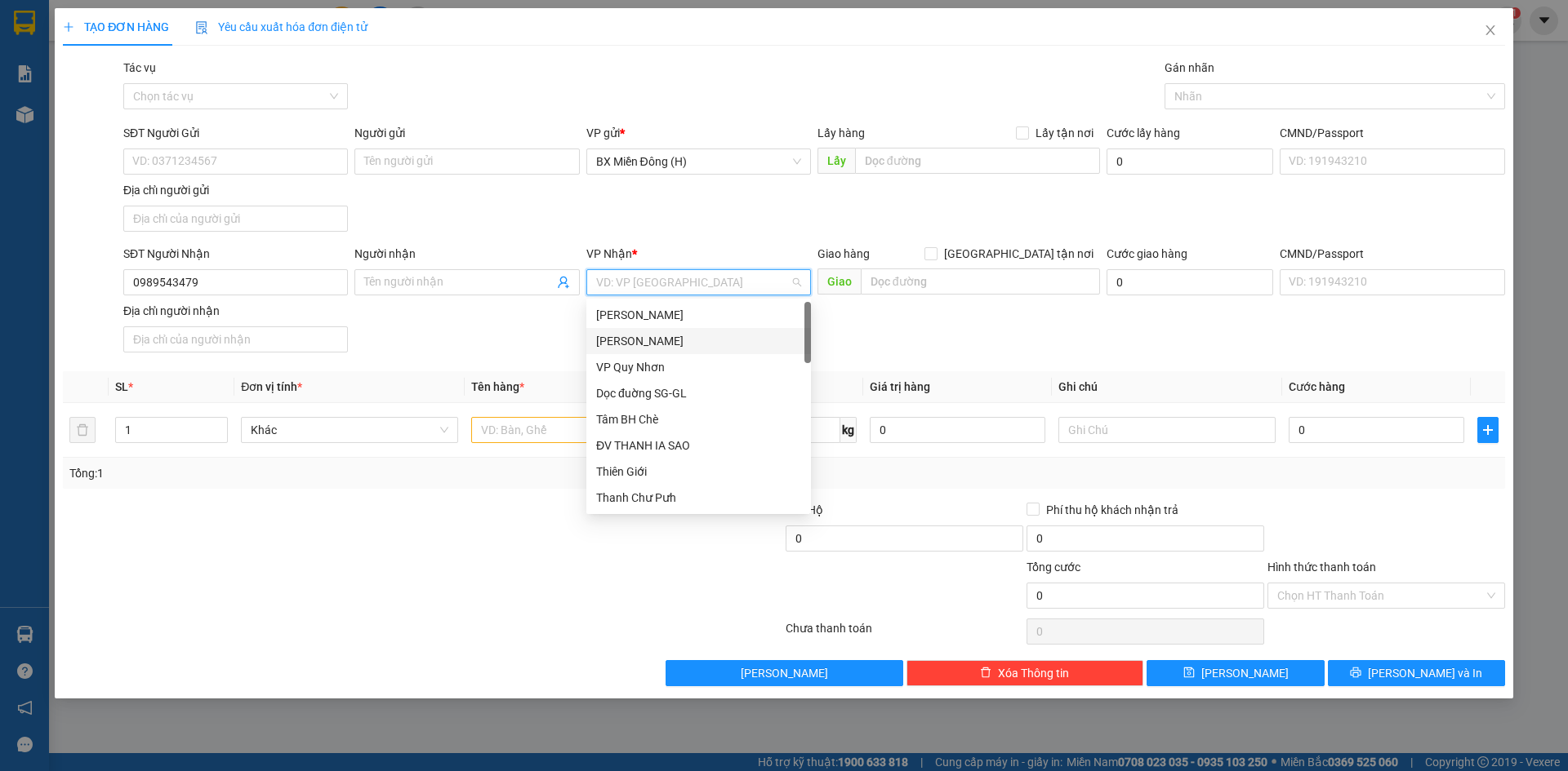
click at [701, 339] on div "[PERSON_NAME]" at bounding box center [698, 340] width 205 height 18
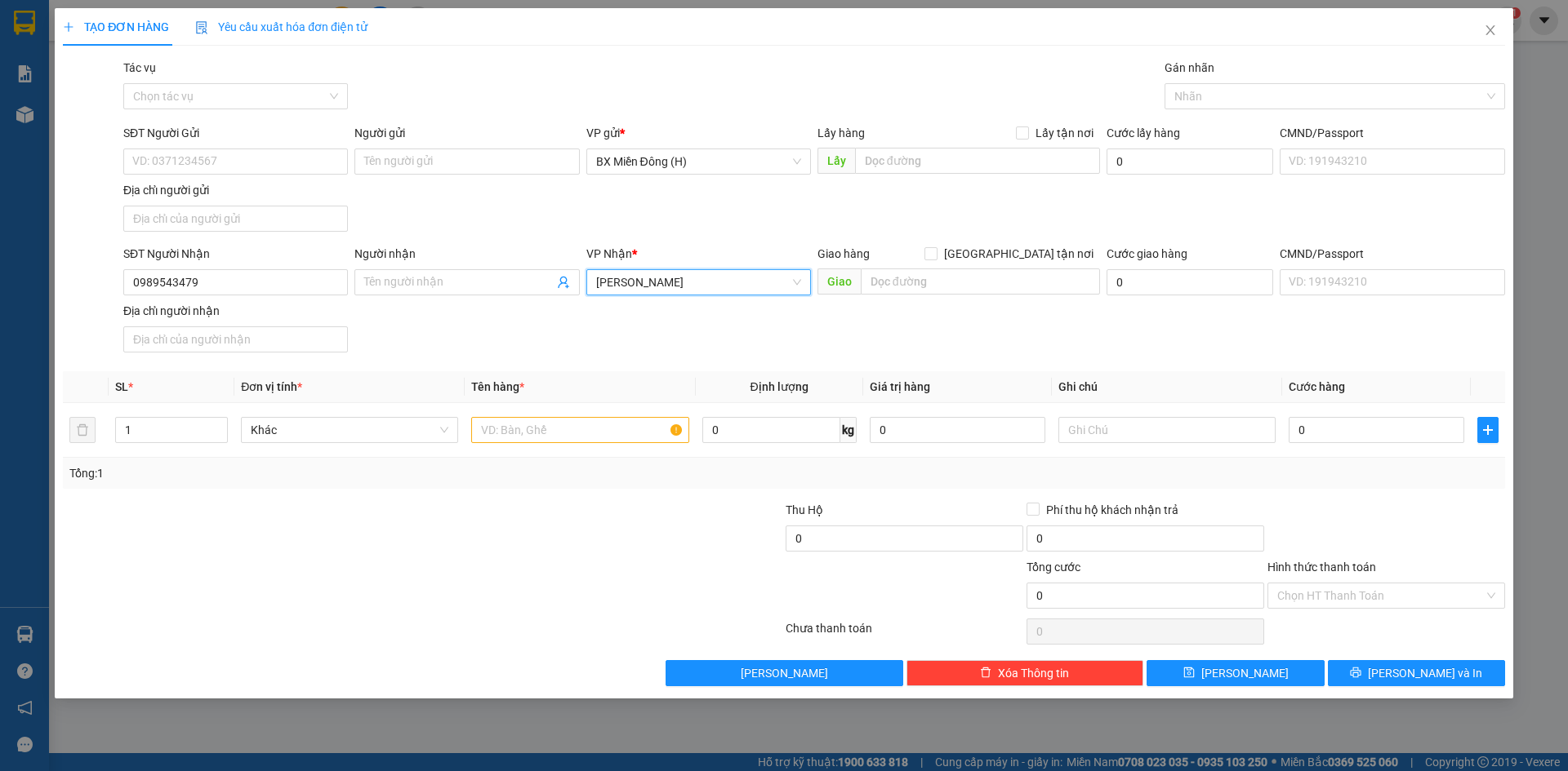
click at [688, 293] on span "[PERSON_NAME]" at bounding box center [698, 282] width 205 height 24
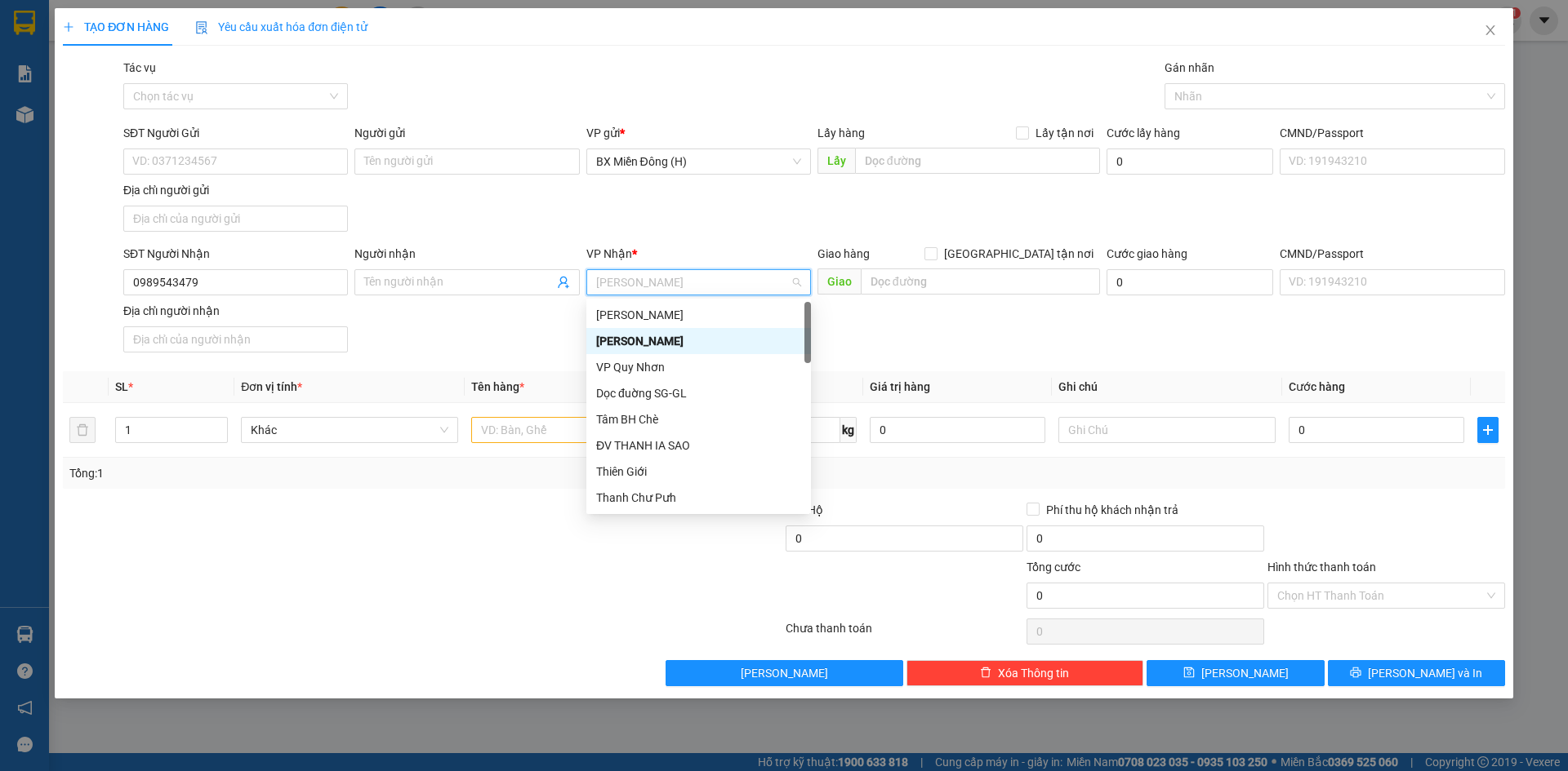
click at [675, 313] on div "[PERSON_NAME]" at bounding box center [698, 314] width 205 height 18
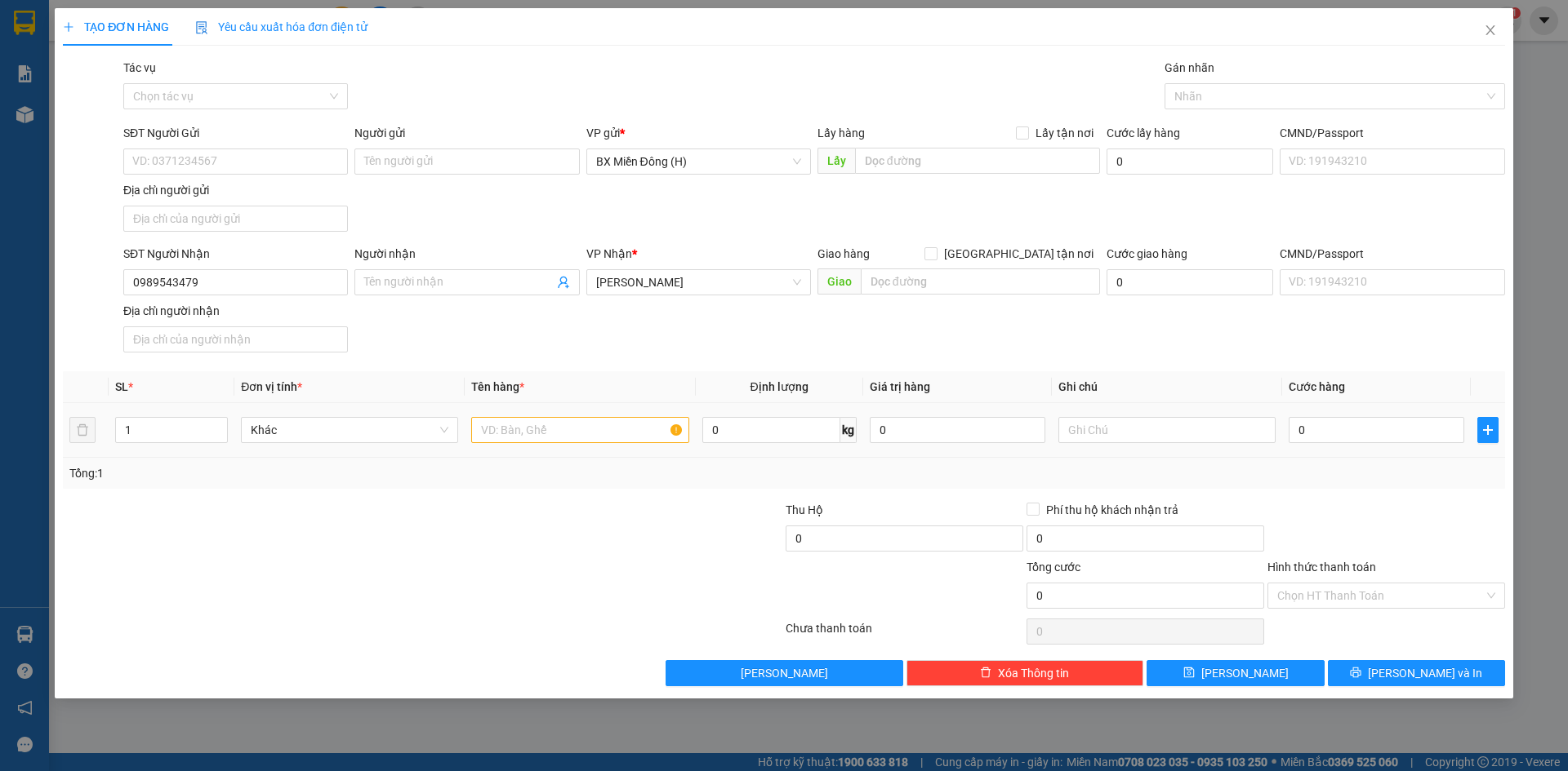
click at [550, 413] on td at bounding box center [579, 430] width 230 height 55
click at [552, 422] on input "text" at bounding box center [580, 430] width 217 height 26
type input "1 KIỆN GIẤY CC"
click at [1395, 663] on button "[PERSON_NAME] và In" at bounding box center [1416, 673] width 177 height 26
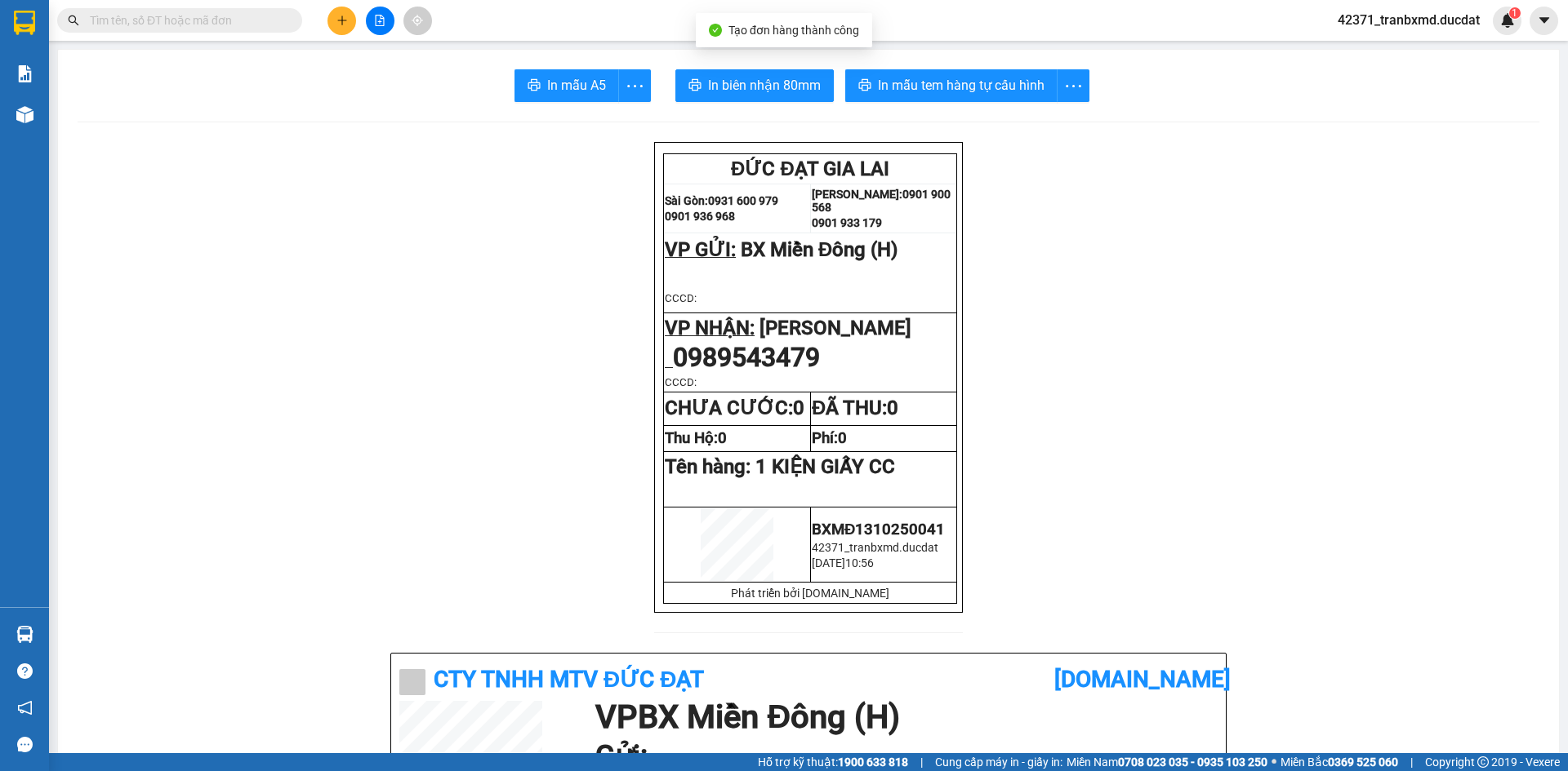
click at [252, 25] on input "text" at bounding box center [186, 20] width 192 height 18
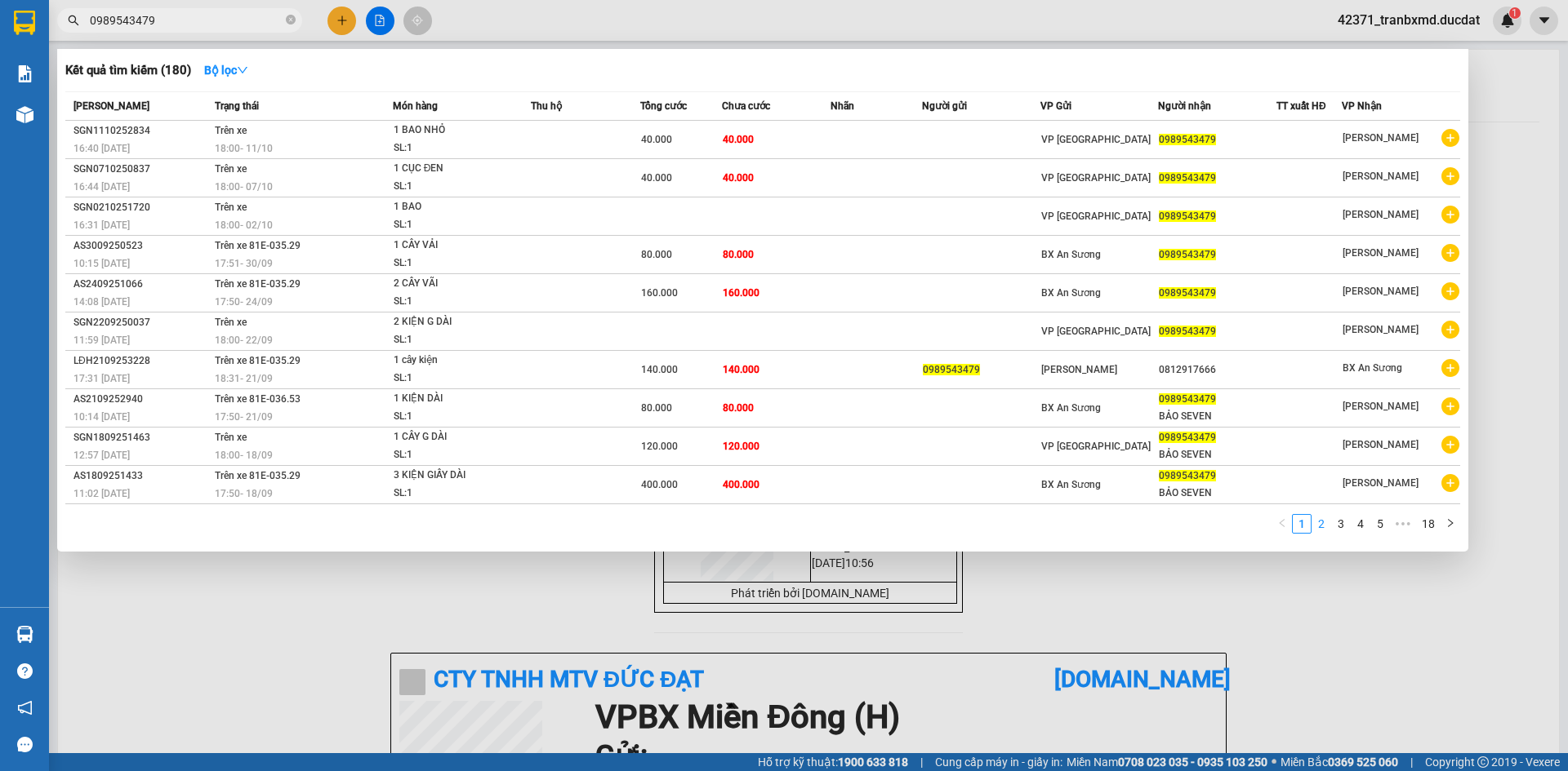
type input "0989543479"
click at [1304, 522] on link "1" at bounding box center [1302, 524] width 18 height 18
click at [1285, 586] on div at bounding box center [784, 386] width 1568 height 771
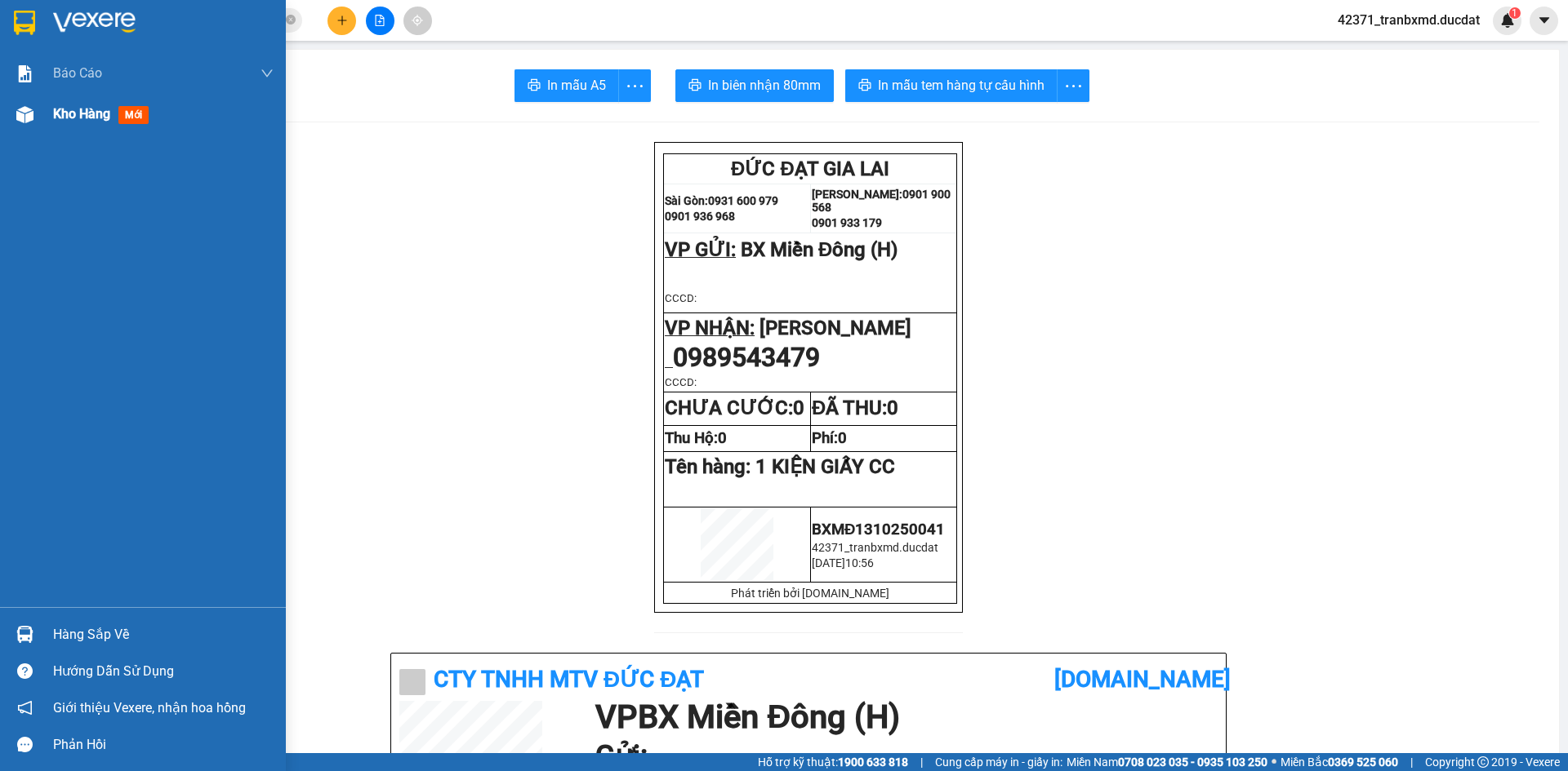
click at [88, 112] on span "Kho hàng" at bounding box center [81, 113] width 57 height 15
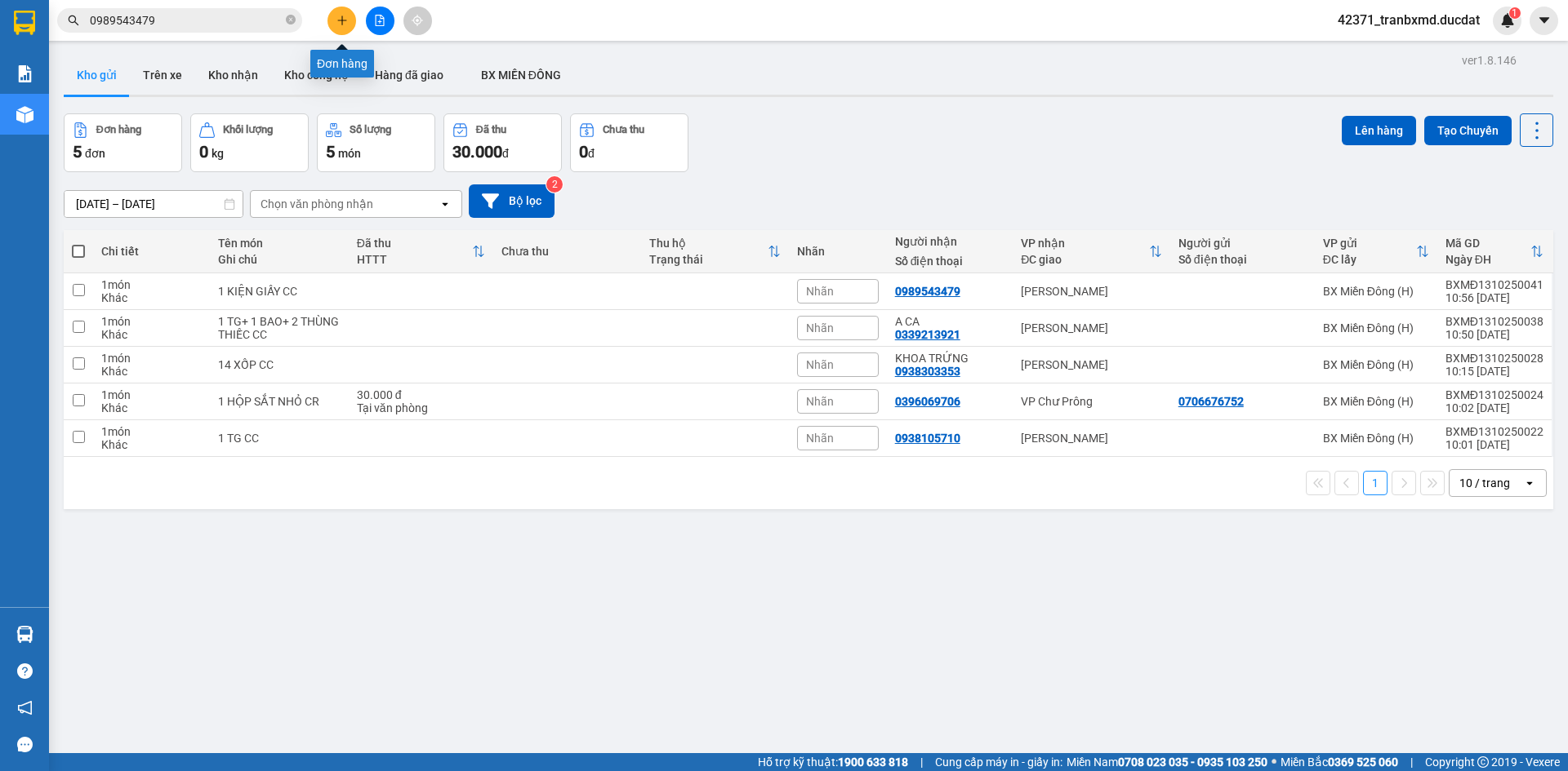
click at [343, 30] on button at bounding box center [341, 21] width 29 height 29
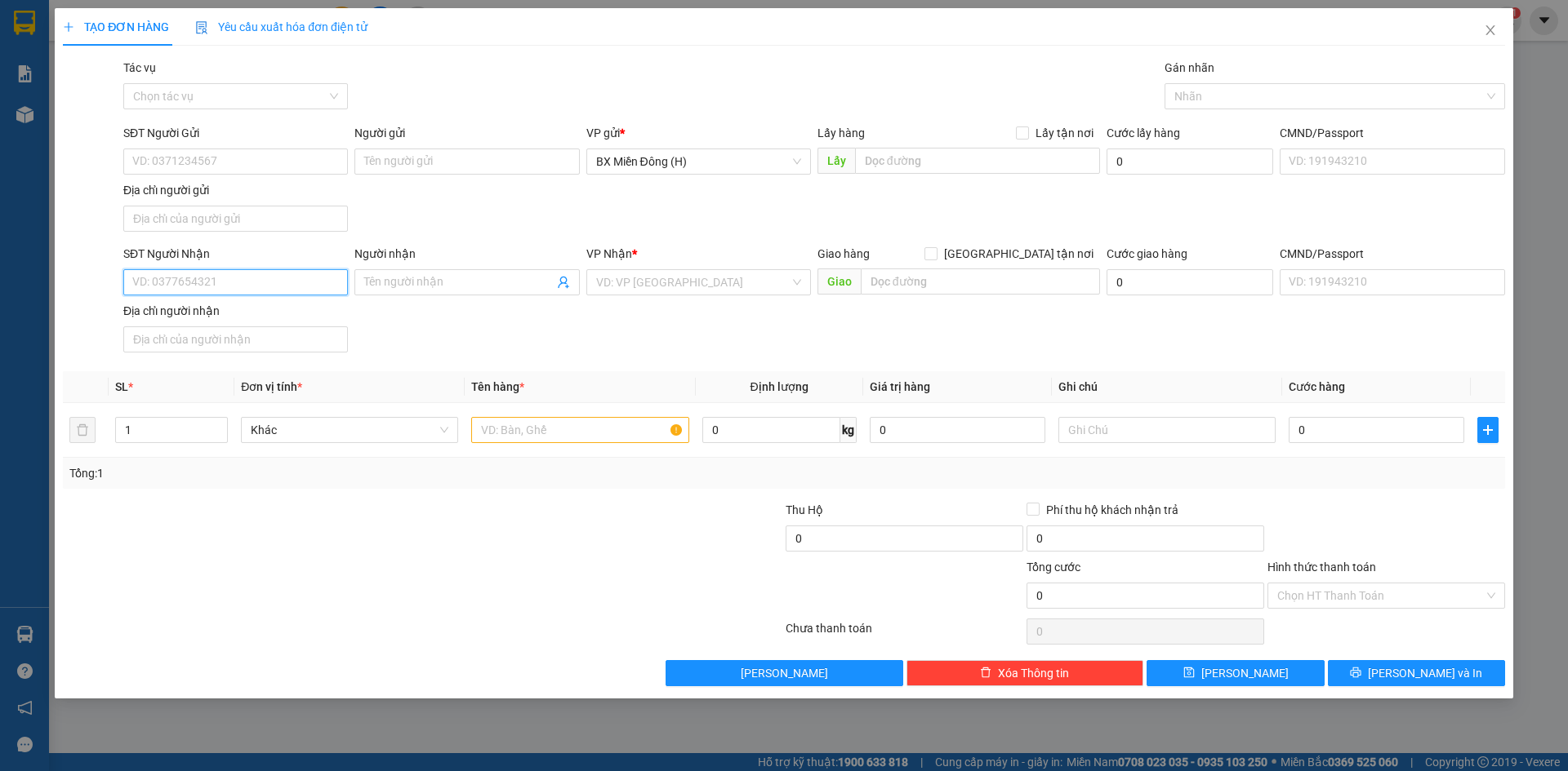
click at [199, 286] on input "SĐT Người Nhận" at bounding box center [235, 282] width 224 height 26
click at [392, 284] on input "Người nhận" at bounding box center [459, 282] width 189 height 18
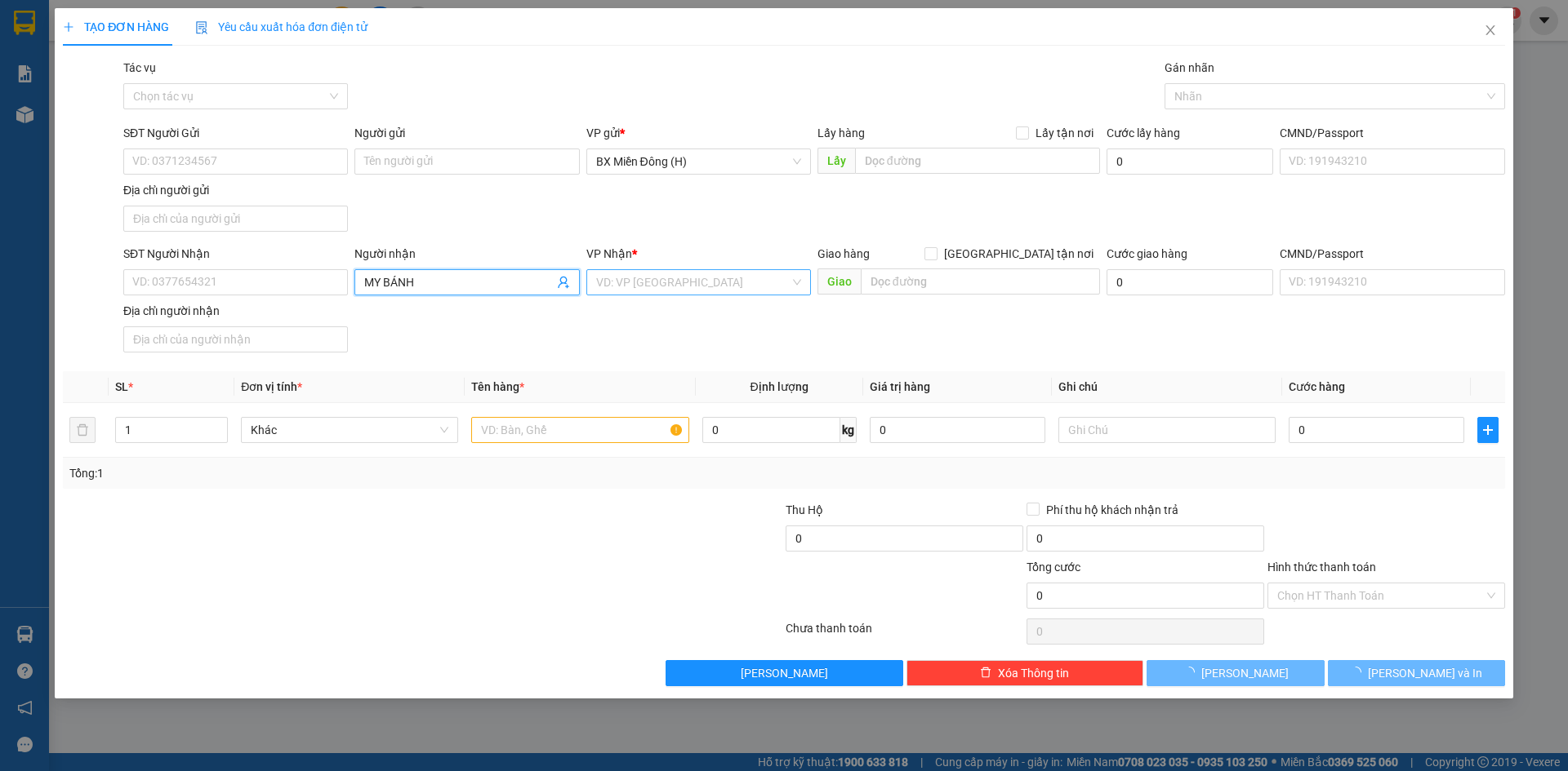
type input "MY BÁNH"
click at [657, 286] on input "search" at bounding box center [693, 282] width 193 height 24
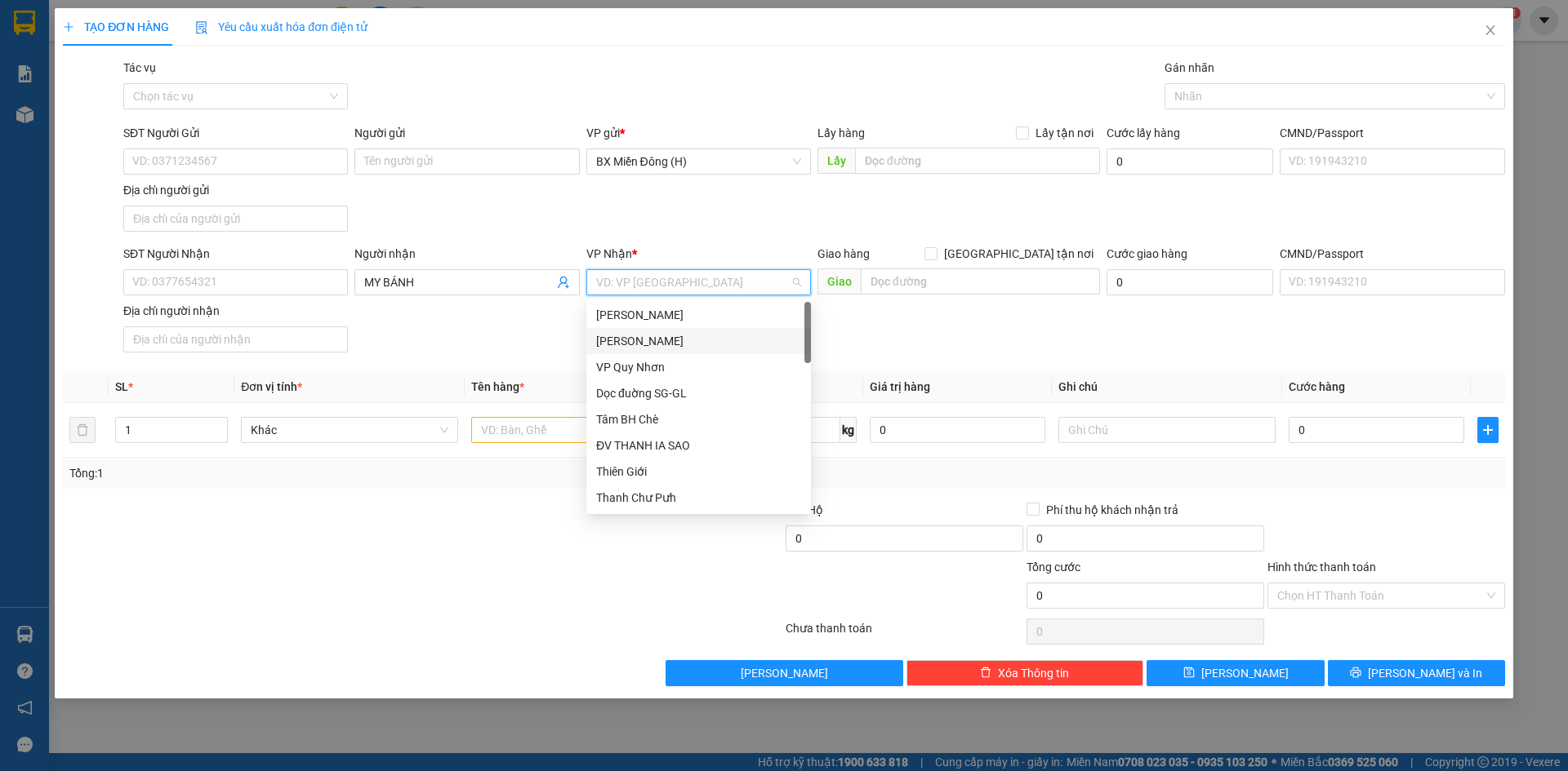
click at [653, 332] on div "[PERSON_NAME]" at bounding box center [697, 340] width 224 height 26
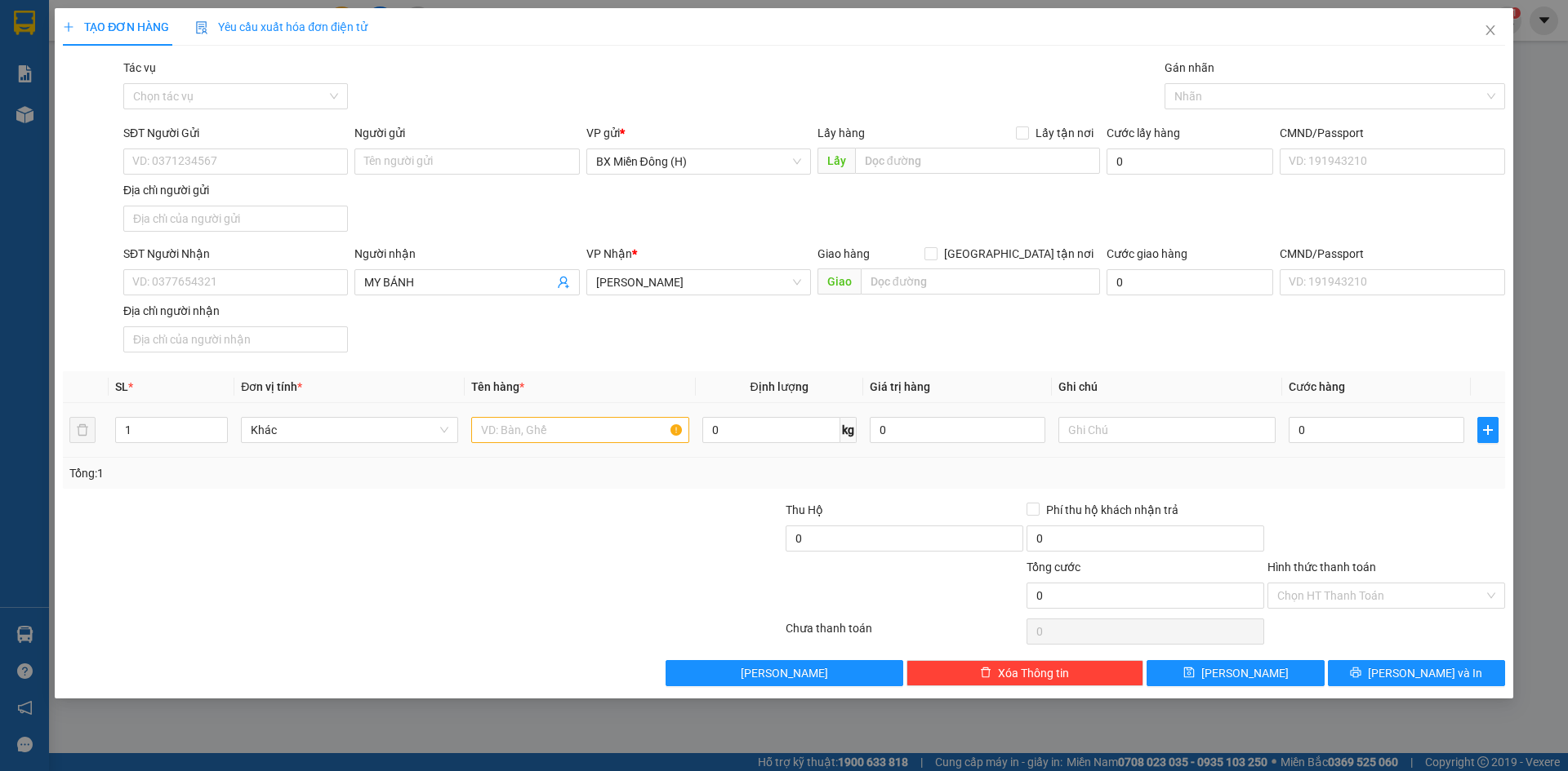
click at [581, 410] on td at bounding box center [579, 430] width 230 height 55
click at [569, 431] on input "text" at bounding box center [580, 430] width 217 height 26
type input "10 TG CC"
click at [1402, 668] on span "[PERSON_NAME] và In" at bounding box center [1425, 673] width 114 height 18
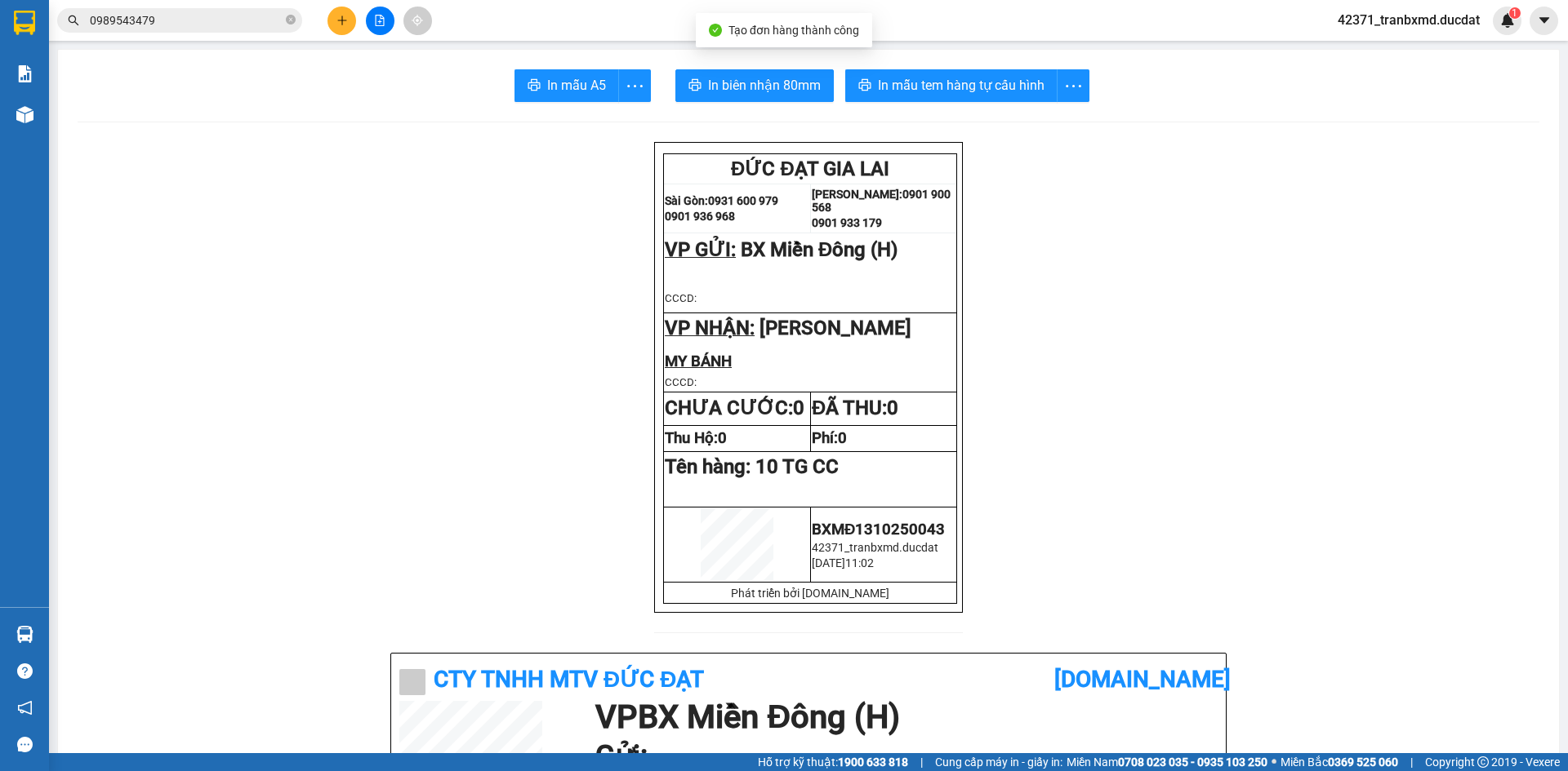
click at [327, 13] on div at bounding box center [379, 21] width 122 height 29
click at [335, 17] on button at bounding box center [341, 21] width 29 height 29
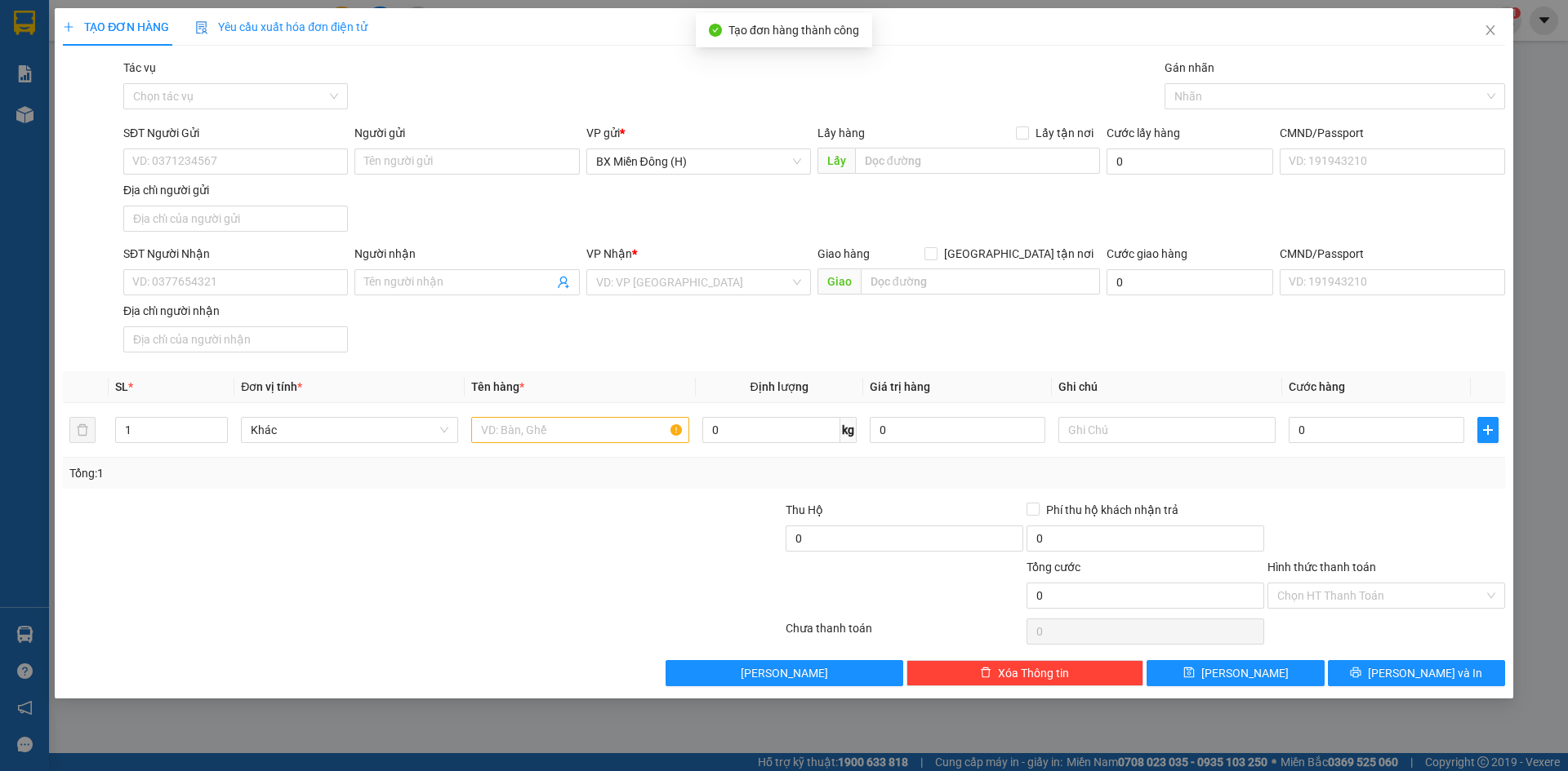
click at [411, 295] on div "Người nhận Tên người nhận" at bounding box center [466, 273] width 224 height 57
click at [413, 291] on span at bounding box center [466, 282] width 224 height 26
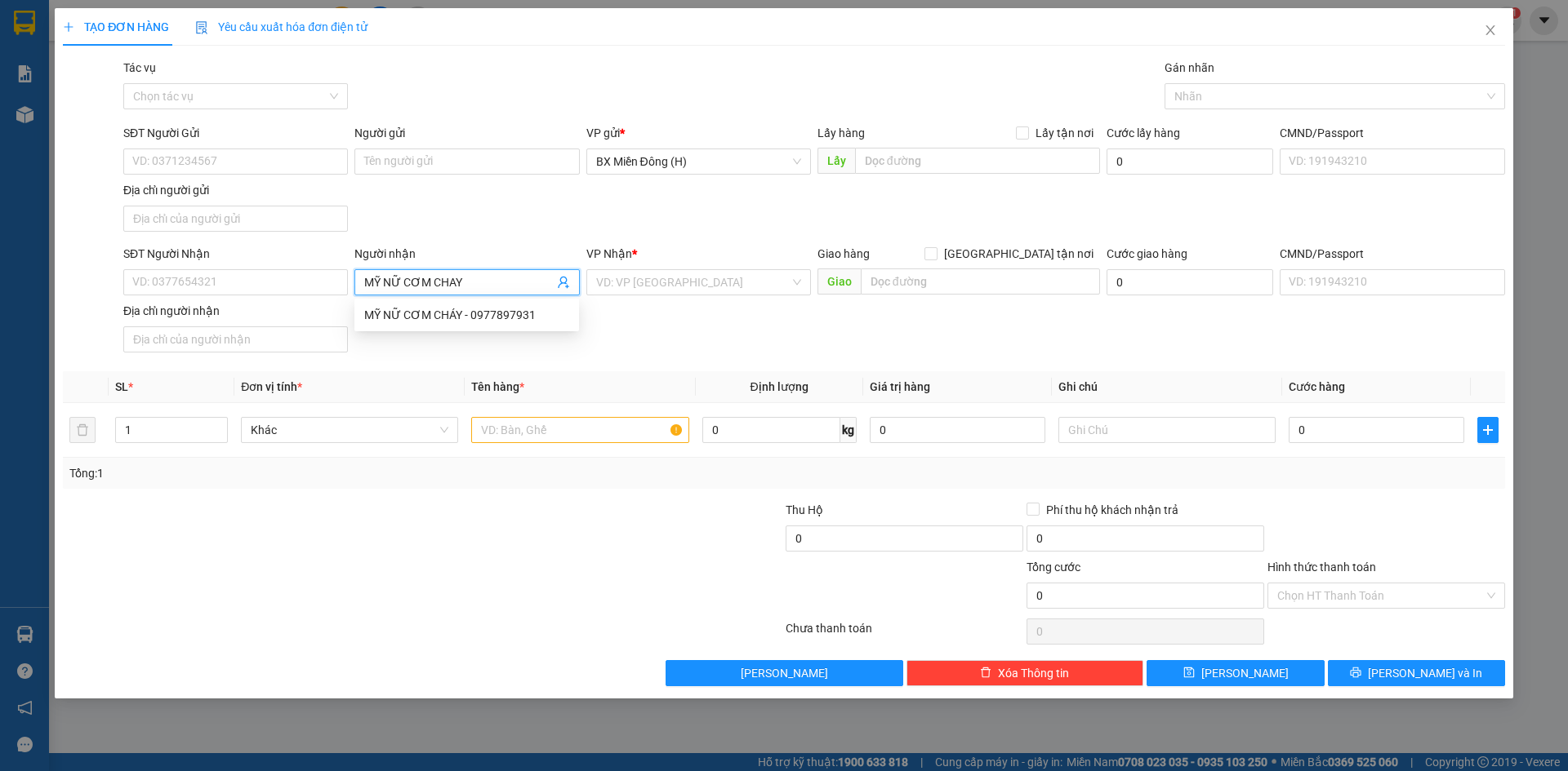
type input "MỸ NỮ CƠM CHÁY"
click at [492, 307] on div "MỸ NỮ CƠM CHÁY - 0977897931" at bounding box center [467, 314] width 205 height 18
type input "0977897931"
type input "MỸ NỮ CƠM CHÁY"
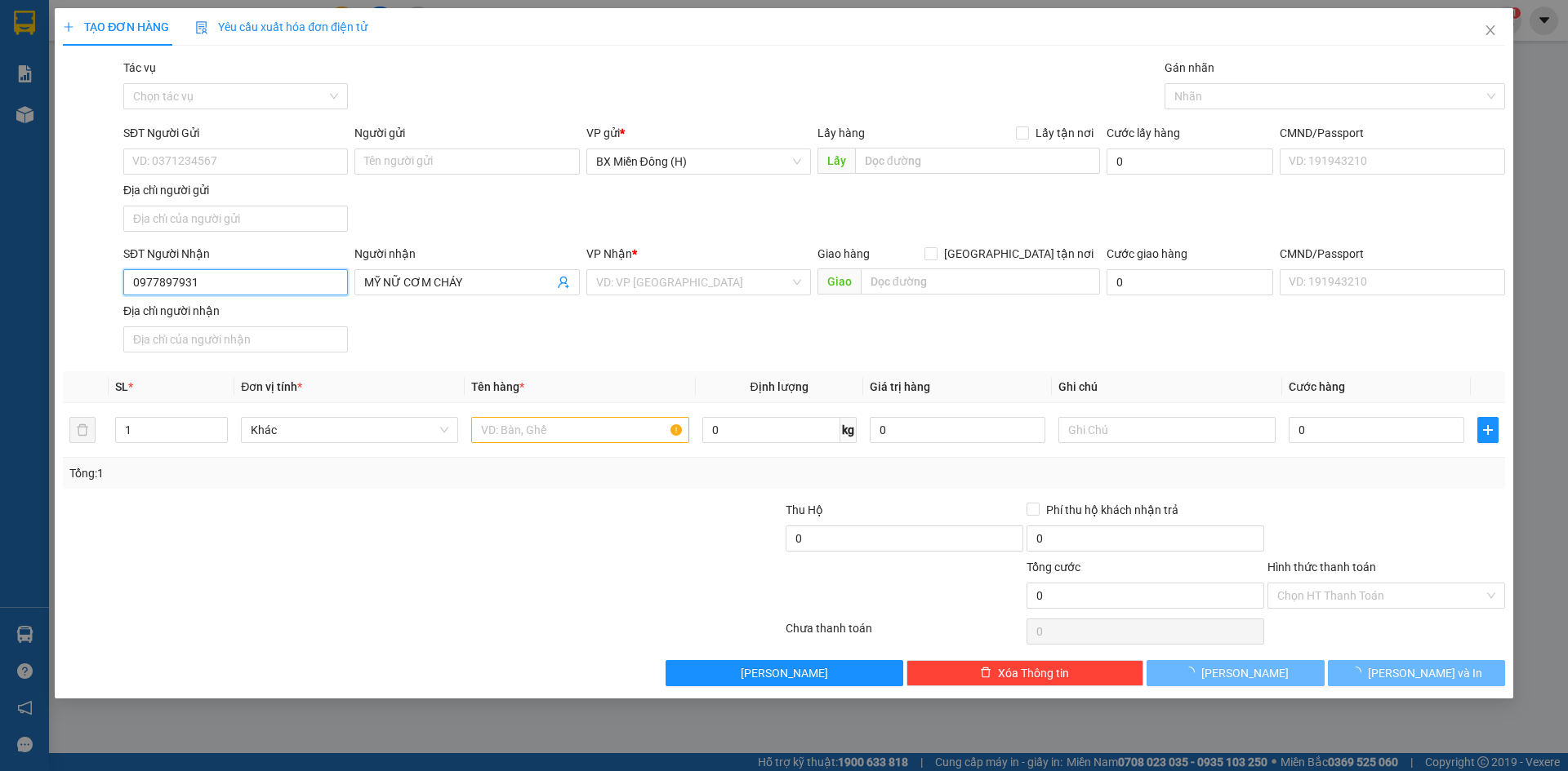
click at [327, 284] on input "0977897931" at bounding box center [235, 282] width 224 height 26
drag, startPoint x: 253, startPoint y: 282, endPoint x: 0, endPoint y: 304, distance: 254.0
click at [0, 304] on div "TẠO ĐƠN HÀNG Yêu cầu xuất hóa đơn điện tử Transit Pickup Surcharge Ids Transit …" at bounding box center [784, 386] width 1568 height 771
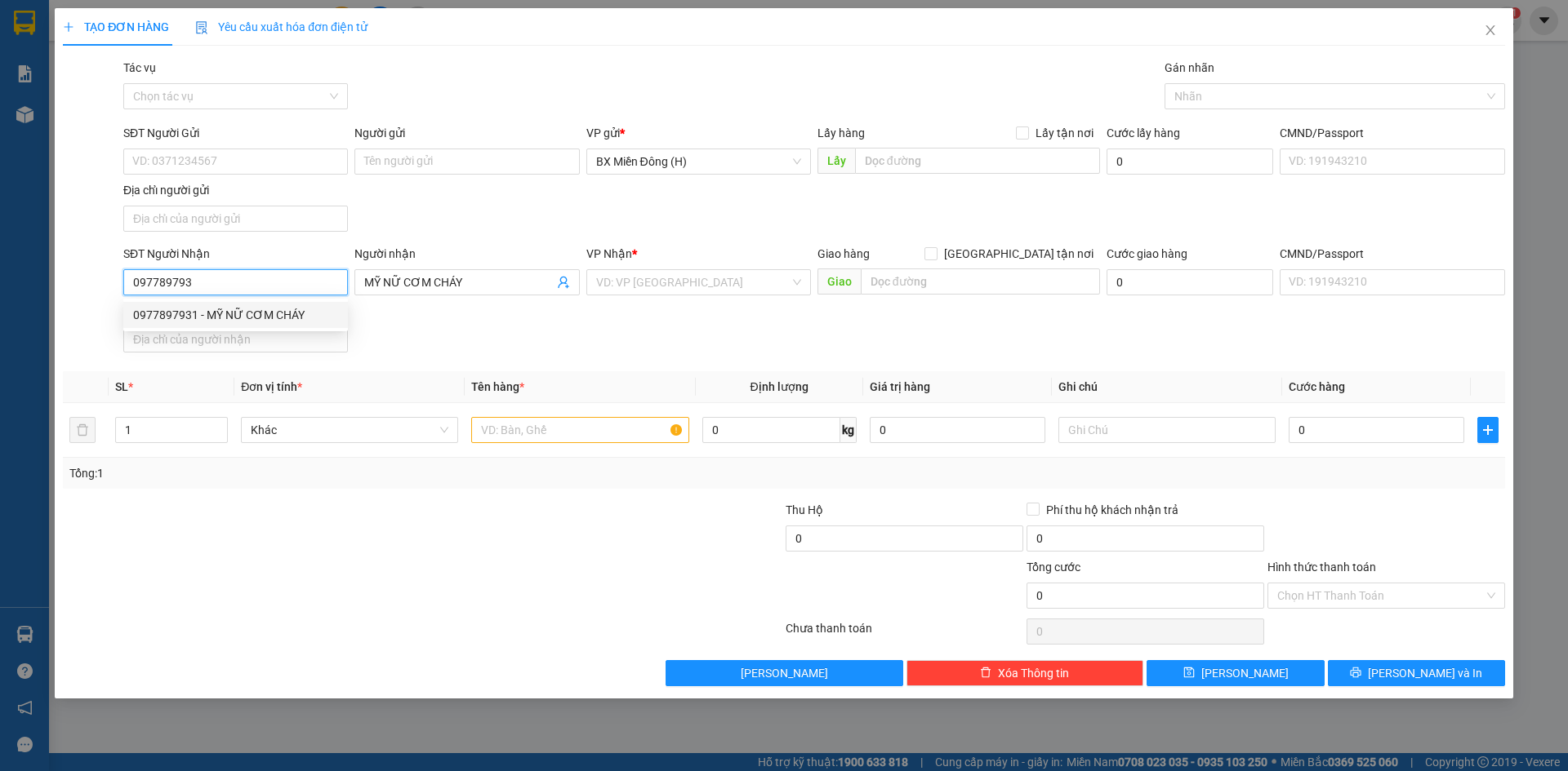
click at [264, 317] on div "0977897931 - MỸ NỮ CƠM CHÁY" at bounding box center [235, 314] width 205 height 18
type input "0977897931"
click at [575, 440] on input "text" at bounding box center [580, 430] width 217 height 26
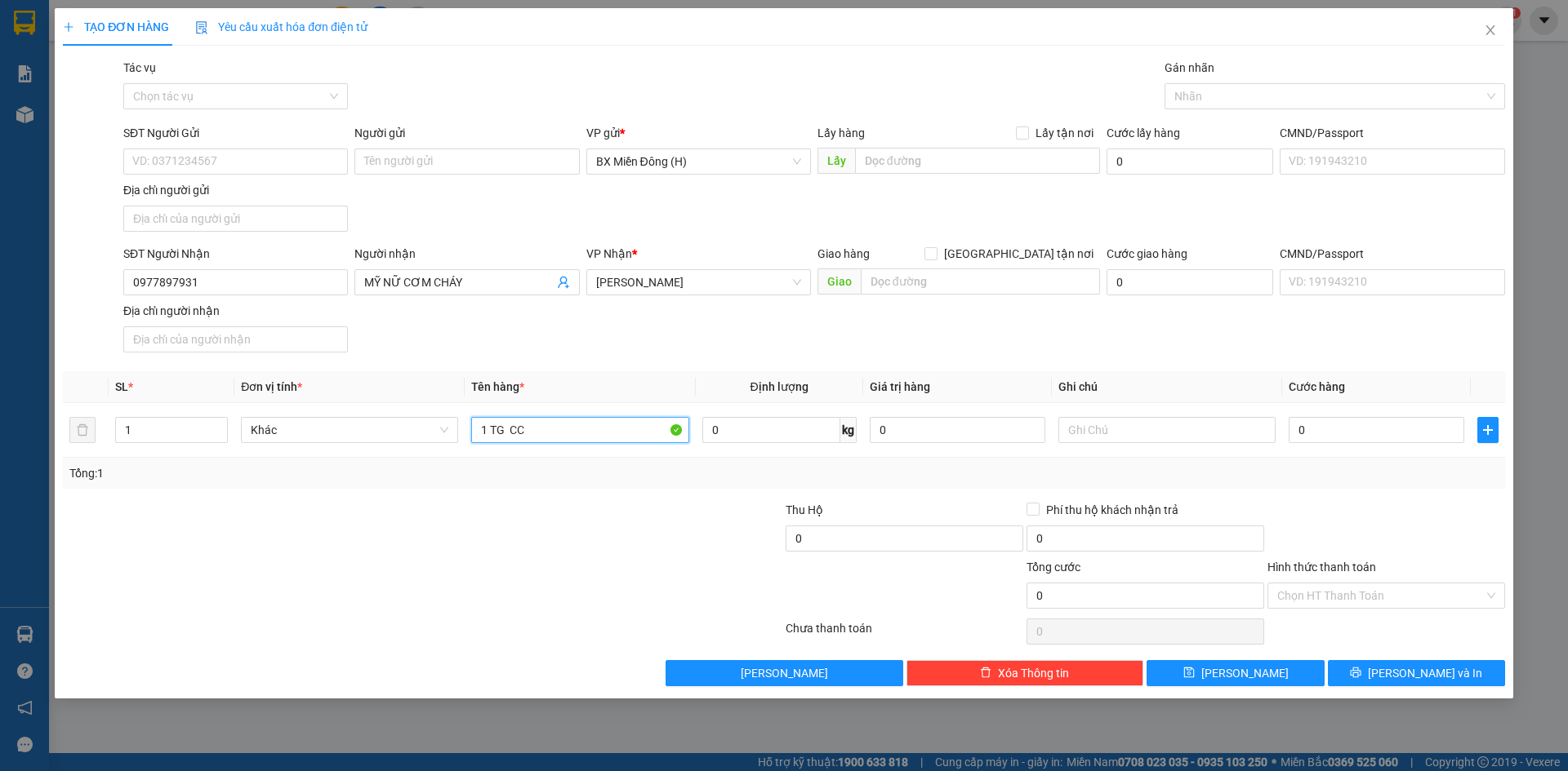
type input "1 TG CC"
click at [1383, 654] on div "Transit Pickup Surcharge Ids Transit Deliver Surcharge Ids Transit Deliver Surc…" at bounding box center [783, 372] width 1442 height 628
click at [1386, 663] on button "[PERSON_NAME] và In" at bounding box center [1416, 673] width 177 height 26
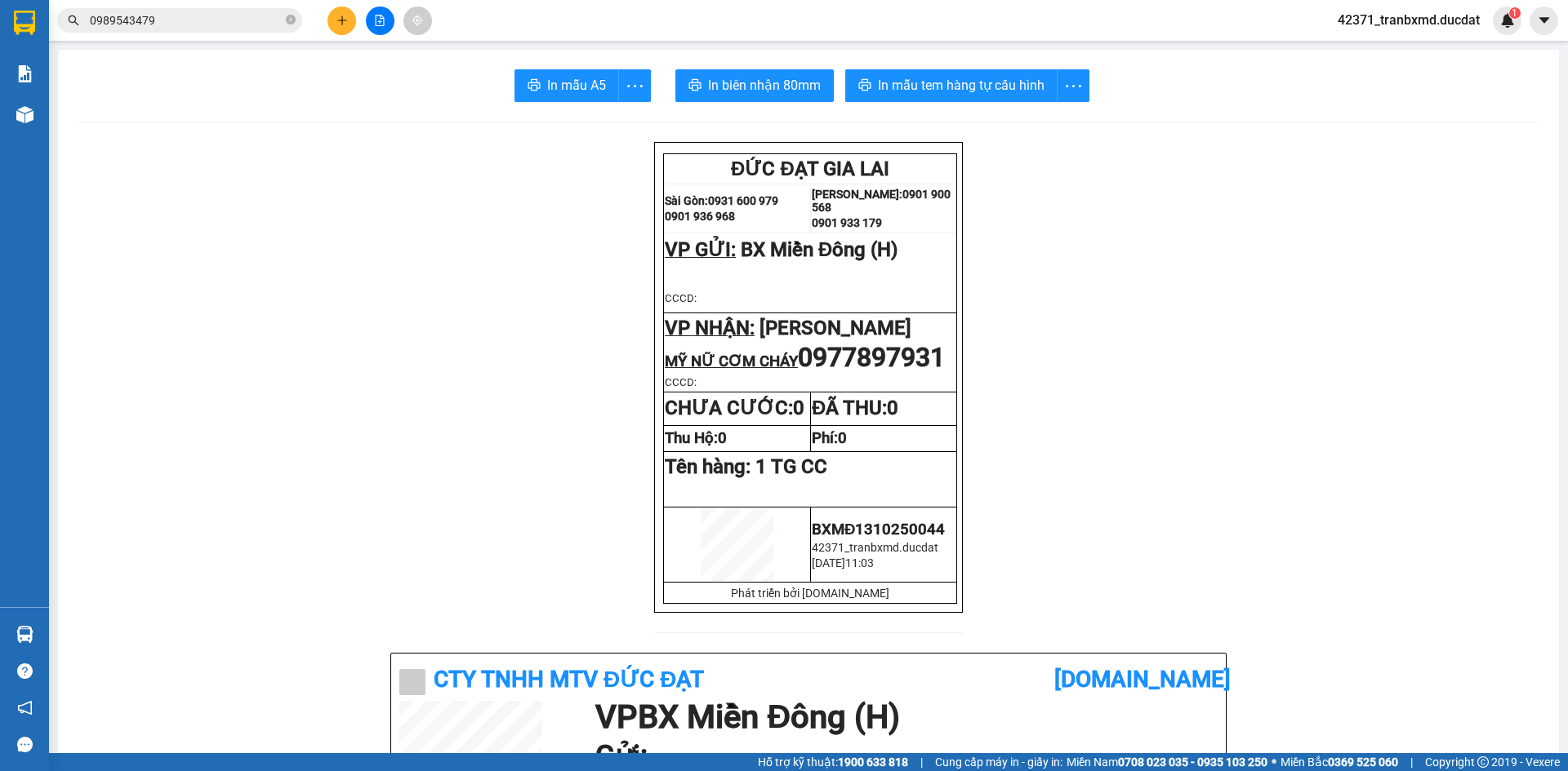
click at [342, 19] on icon "plus" at bounding box center [341, 19] width 1 height 9
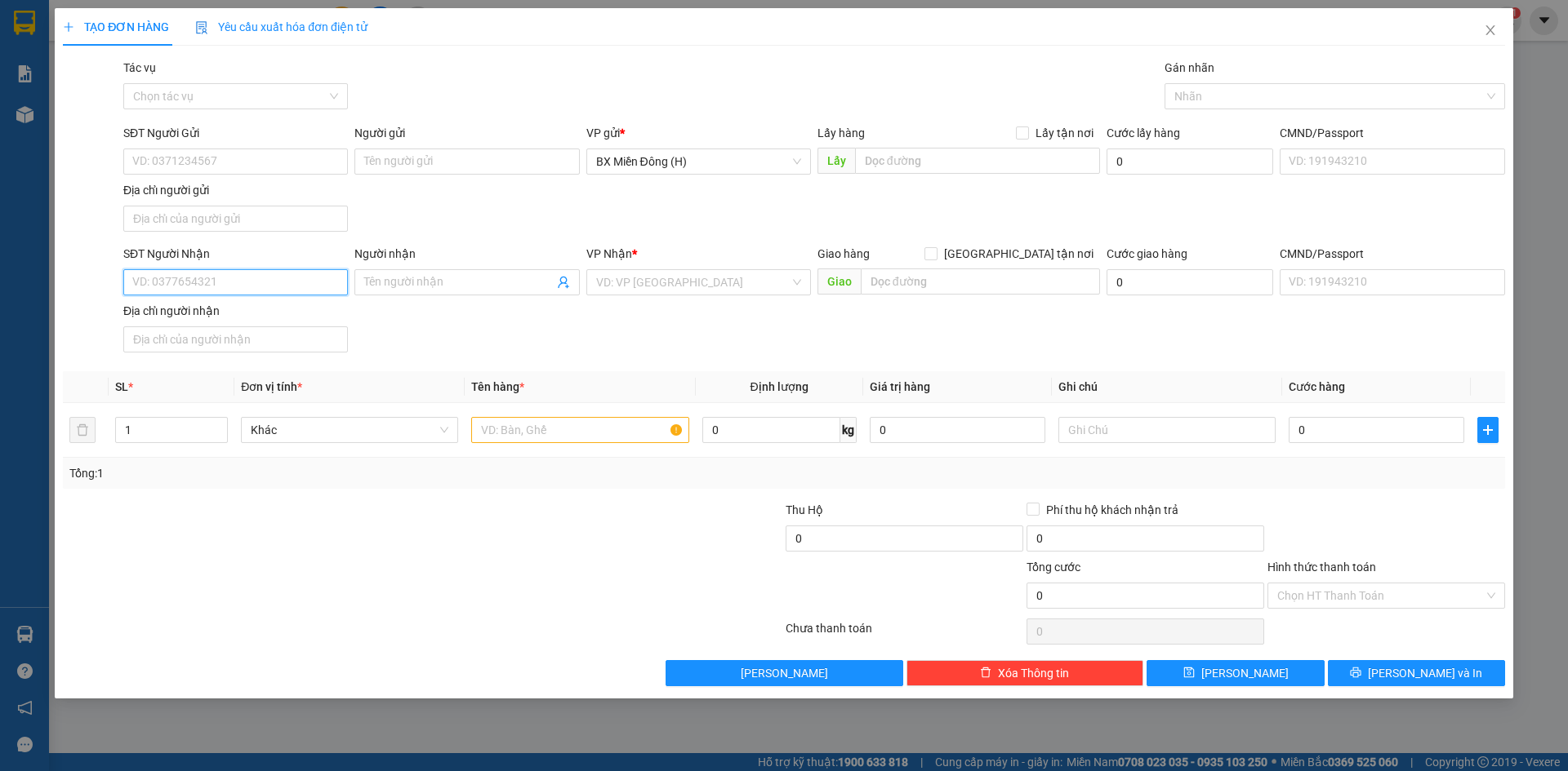
click at [219, 288] on input "SĐT Người Nhận" at bounding box center [235, 282] width 224 height 26
type input "0938151899"
click at [244, 321] on div "0938151899 - [PERSON_NAME]" at bounding box center [235, 314] width 205 height 18
type input "[PERSON_NAME]"
type input "0938151899"
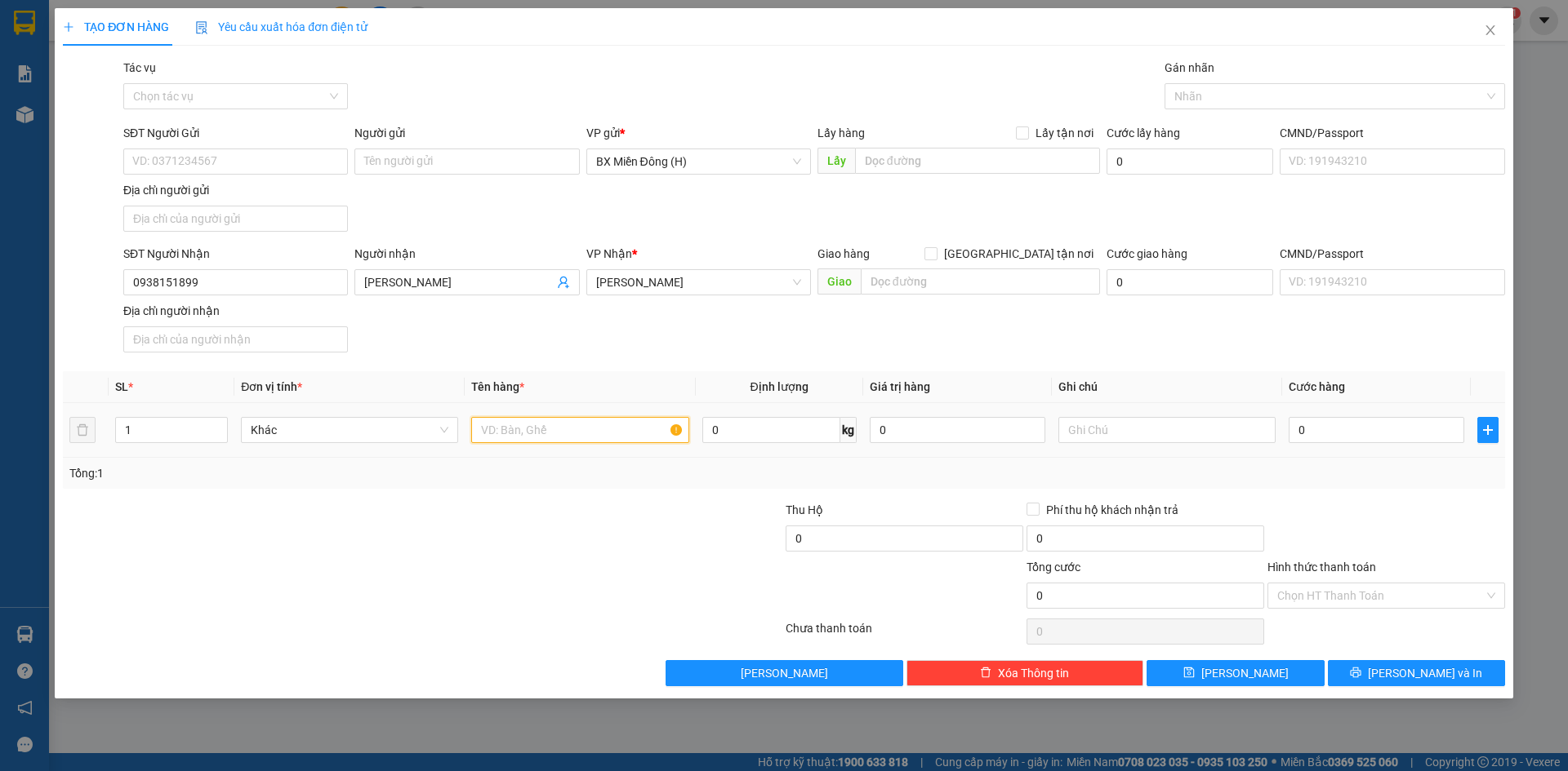
click at [578, 429] on input "text" at bounding box center [580, 430] width 217 height 26
type input "1 KIỆN TG CC"
click at [1463, 678] on button "[PERSON_NAME] và In" at bounding box center [1416, 673] width 177 height 26
